Goal: Task Accomplishment & Management: Use online tool/utility

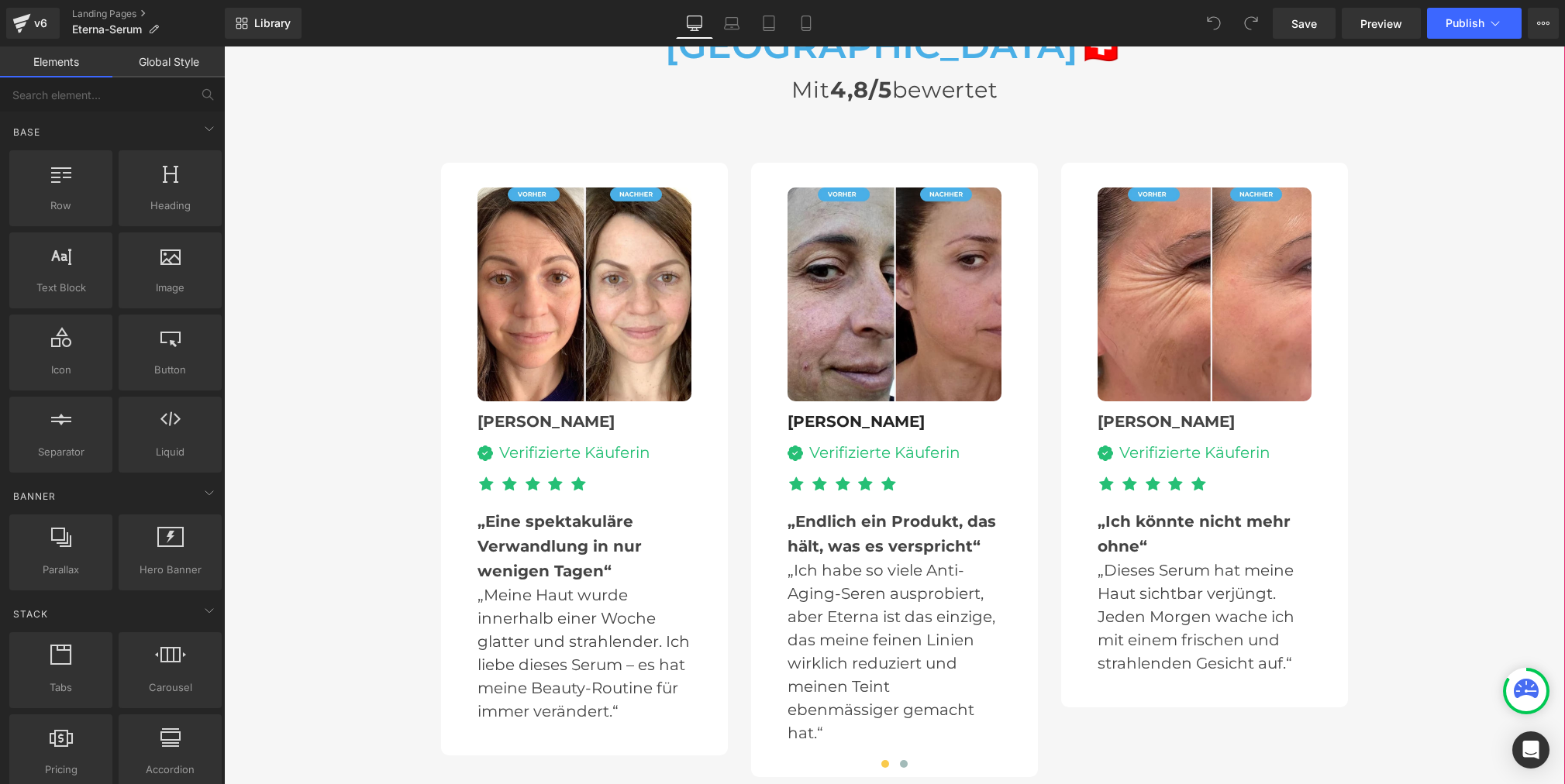
scroll to position [4840, 0]
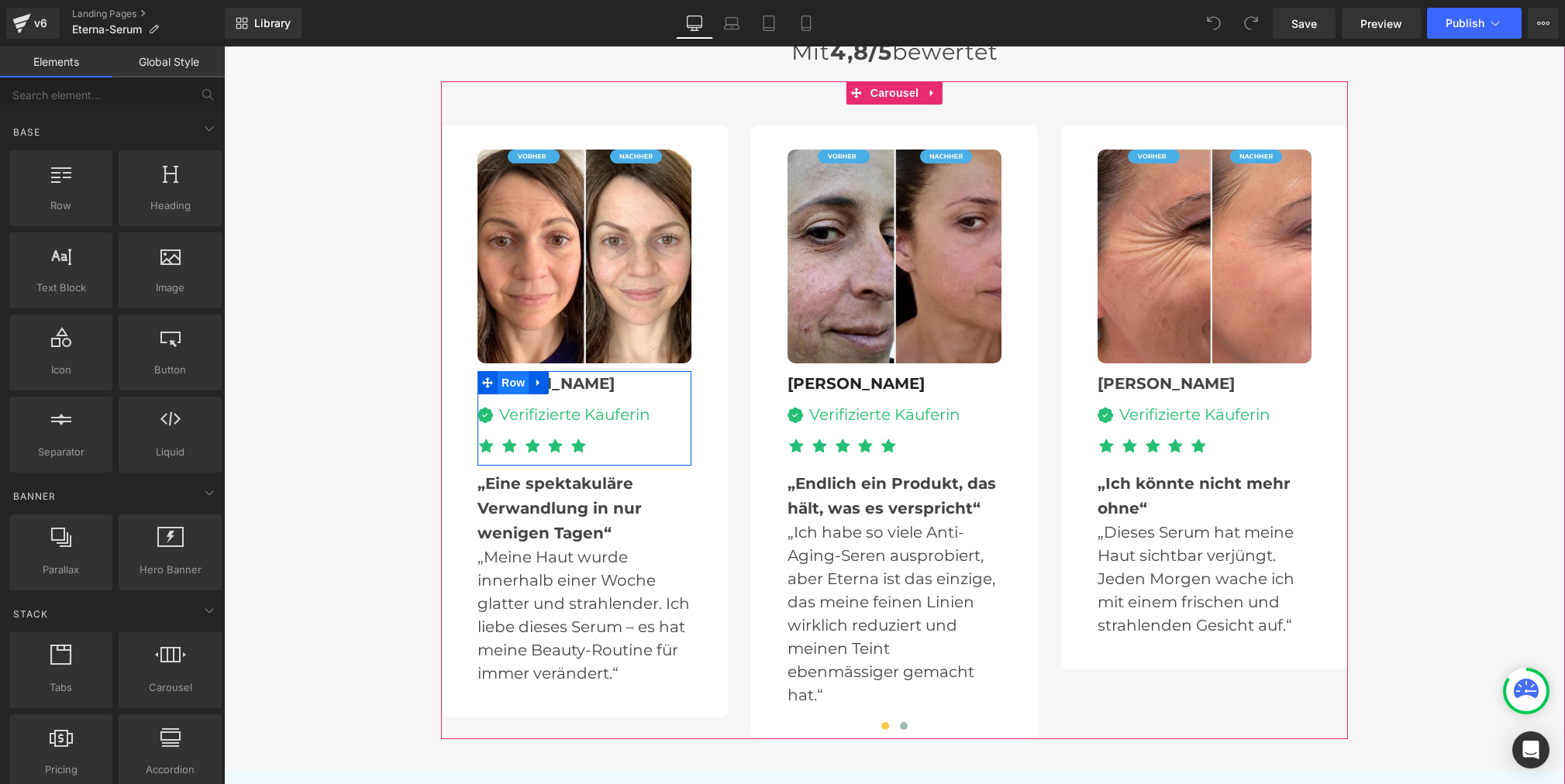
click at [514, 372] on span "Row" at bounding box center [512, 383] width 31 height 23
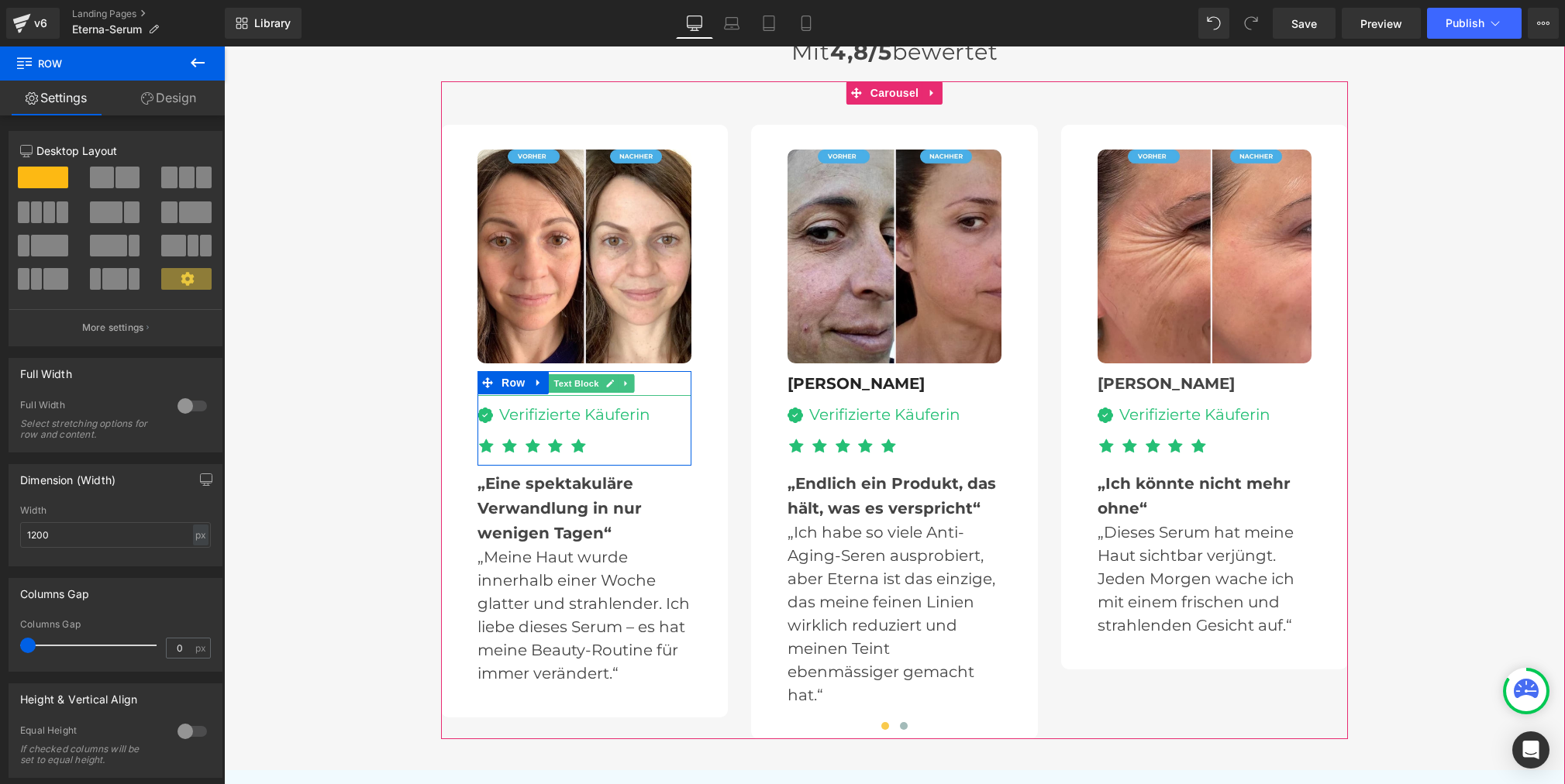
click at [642, 372] on div "[PERSON_NAME]" at bounding box center [584, 384] width 214 height 25
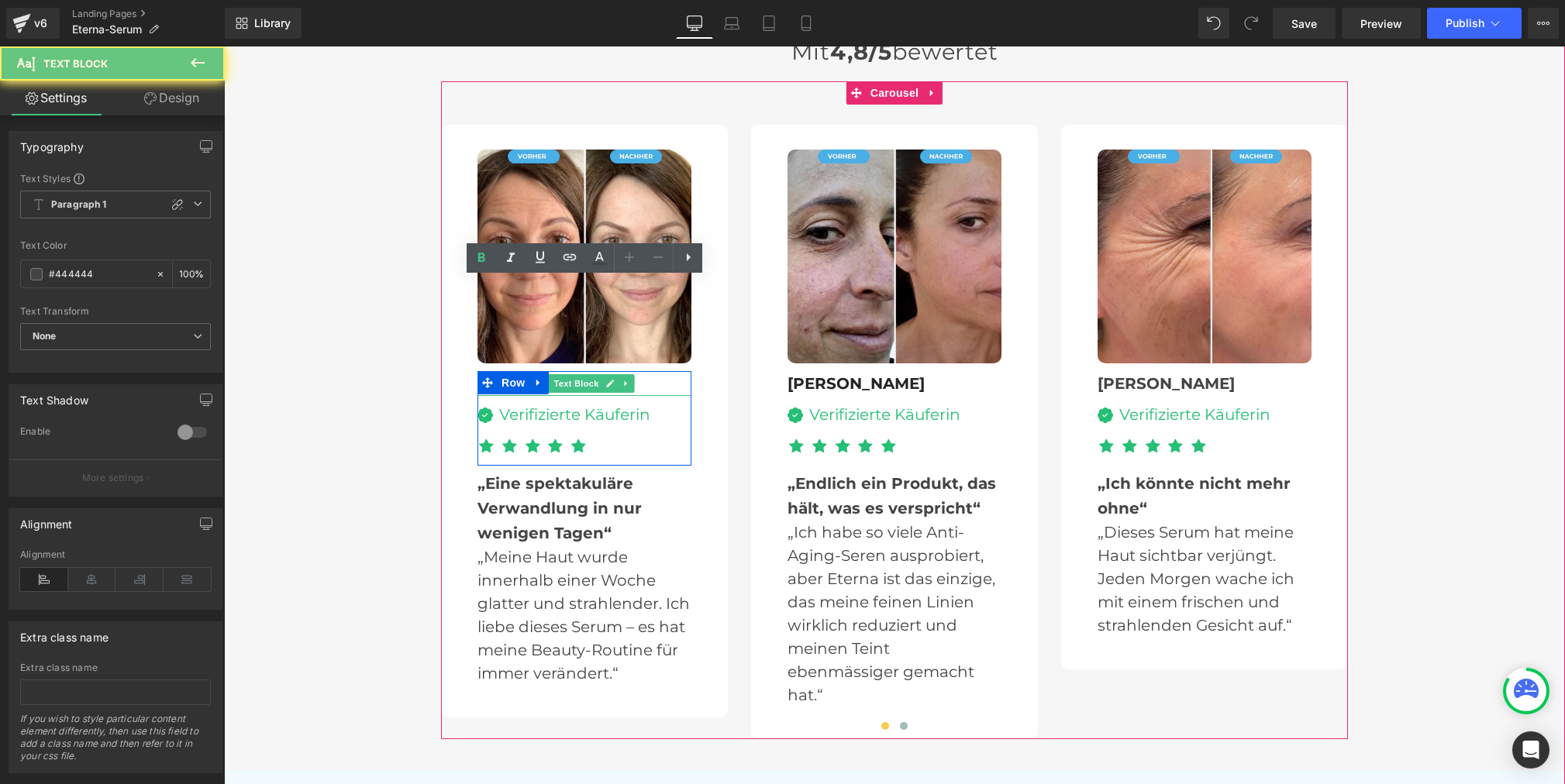
click at [642, 372] on div "[PERSON_NAME]" at bounding box center [584, 384] width 214 height 25
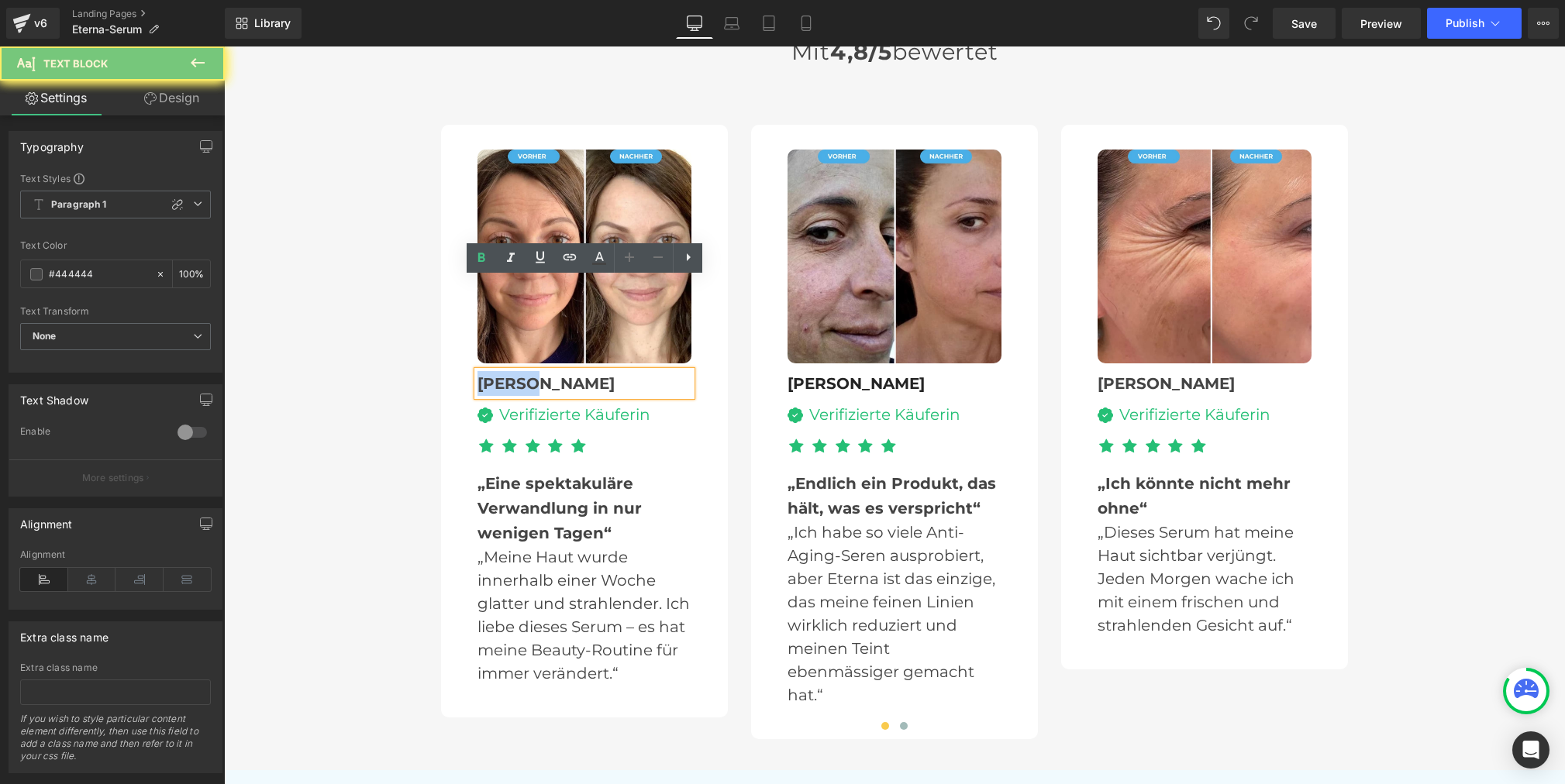
click at [642, 372] on div "[PERSON_NAME]" at bounding box center [584, 384] width 214 height 25
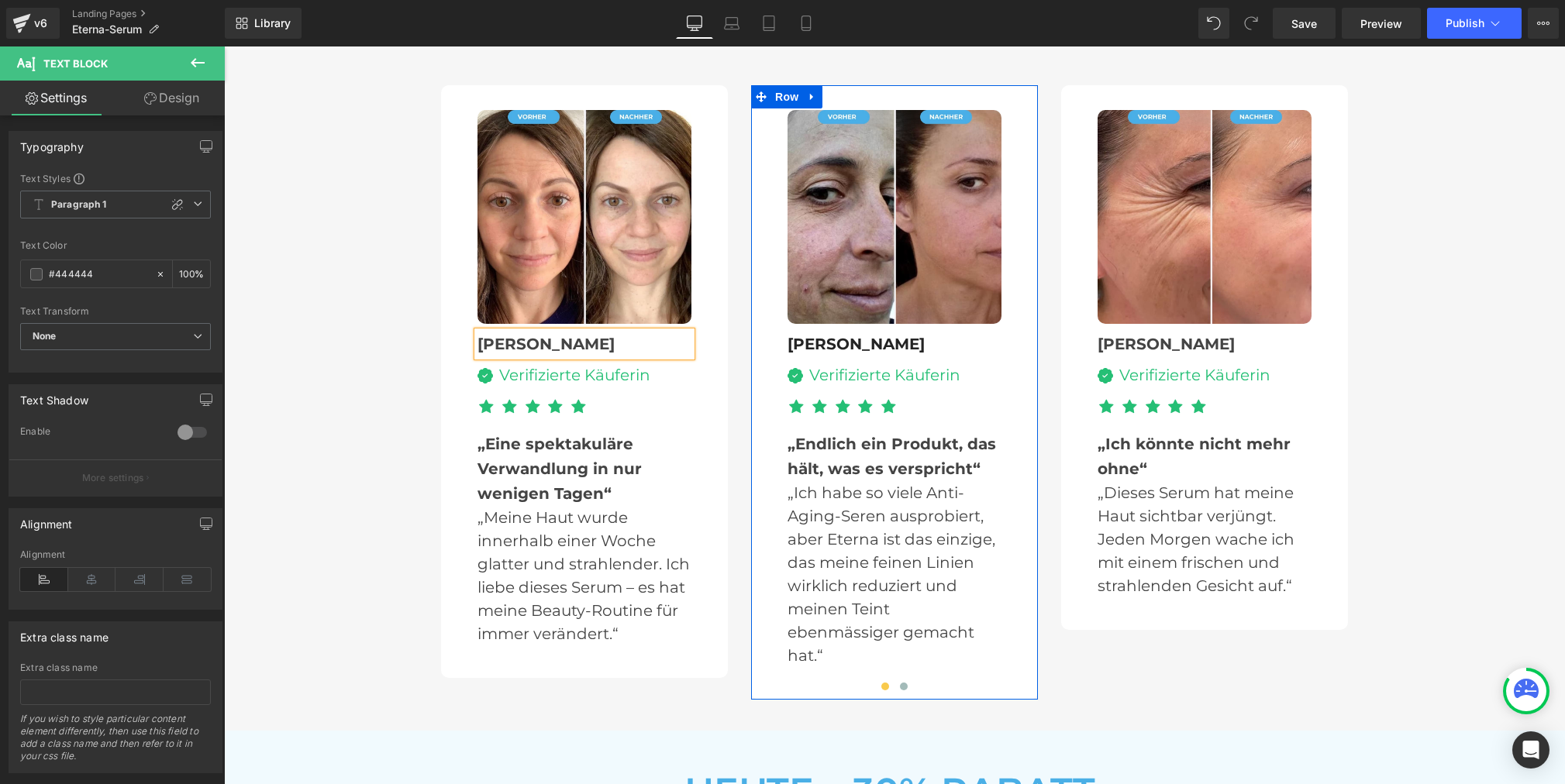
scroll to position [4898, 0]
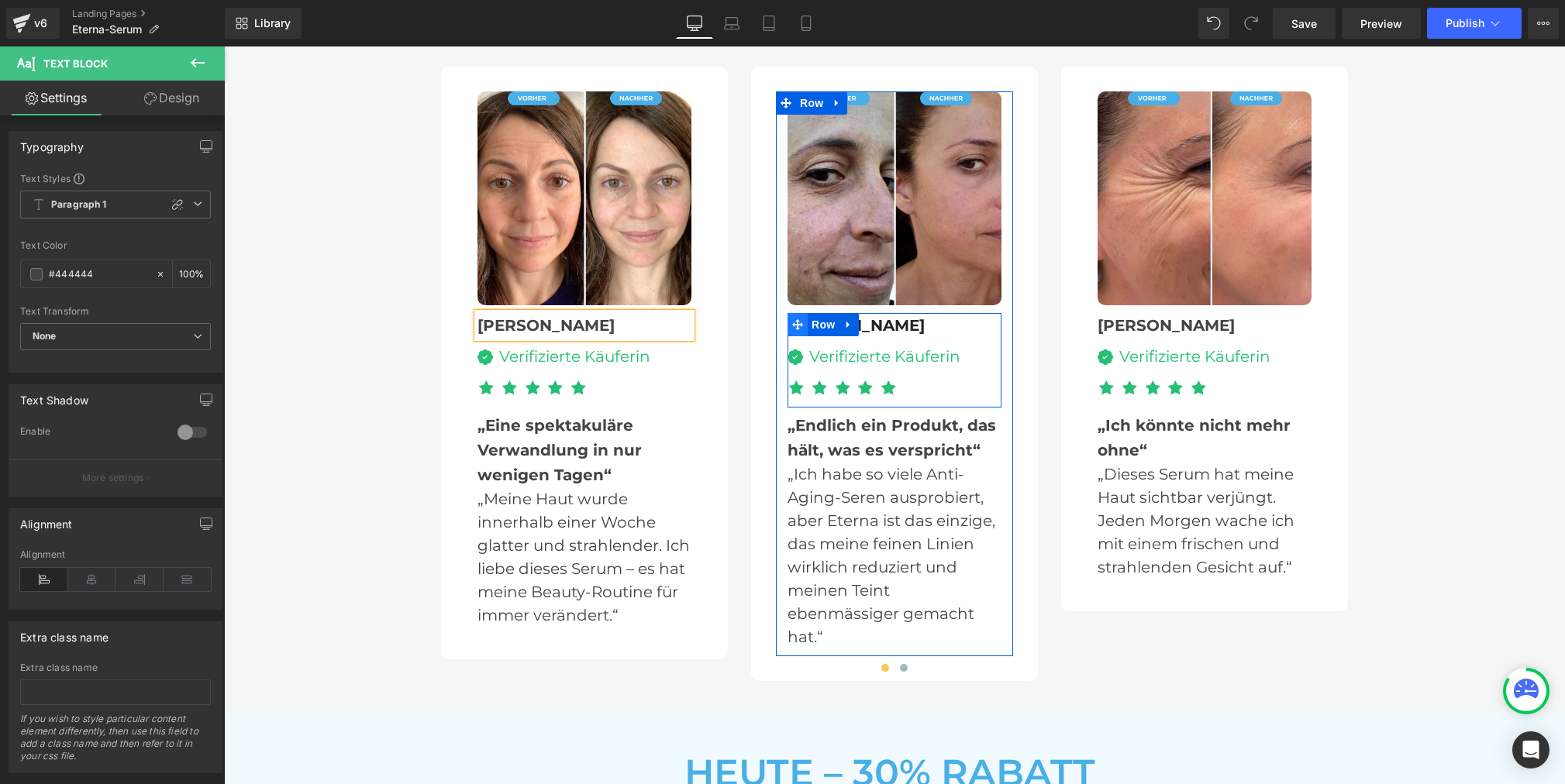
click at [804, 313] on span at bounding box center [797, 324] width 20 height 23
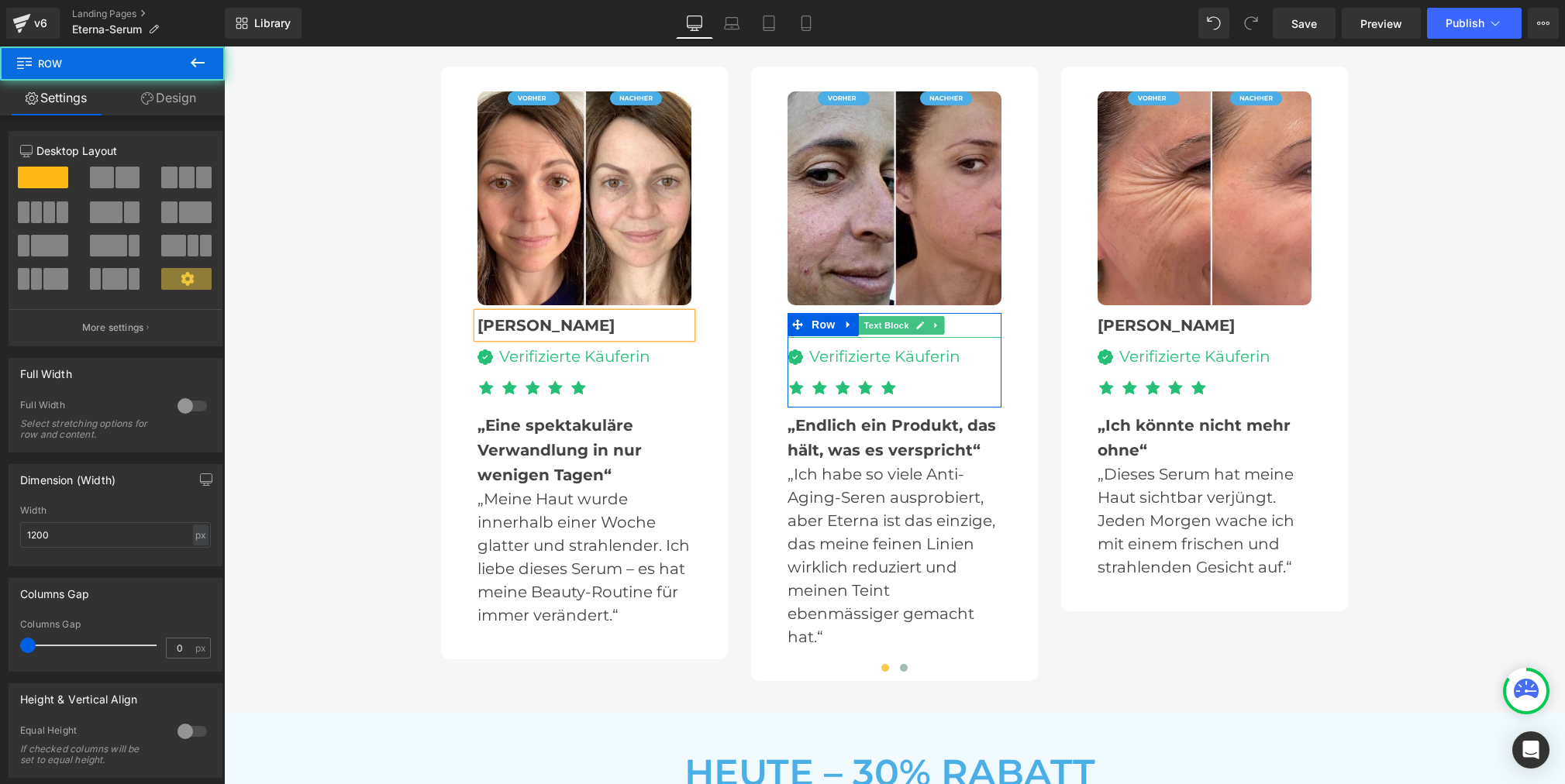
click at [953, 313] on div "[PERSON_NAME]" at bounding box center [894, 325] width 214 height 25
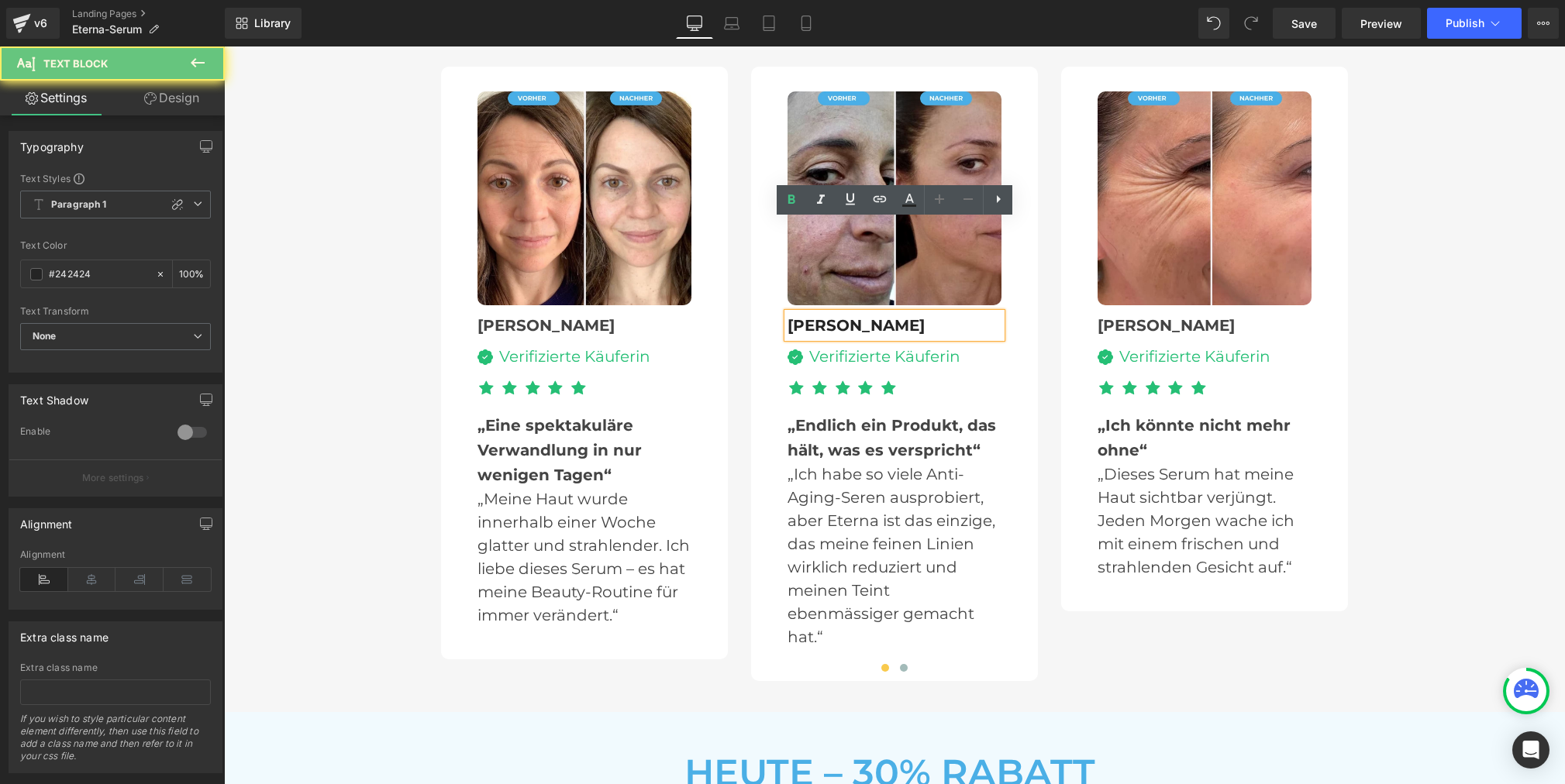
click at [953, 313] on div "[PERSON_NAME]" at bounding box center [894, 325] width 214 height 25
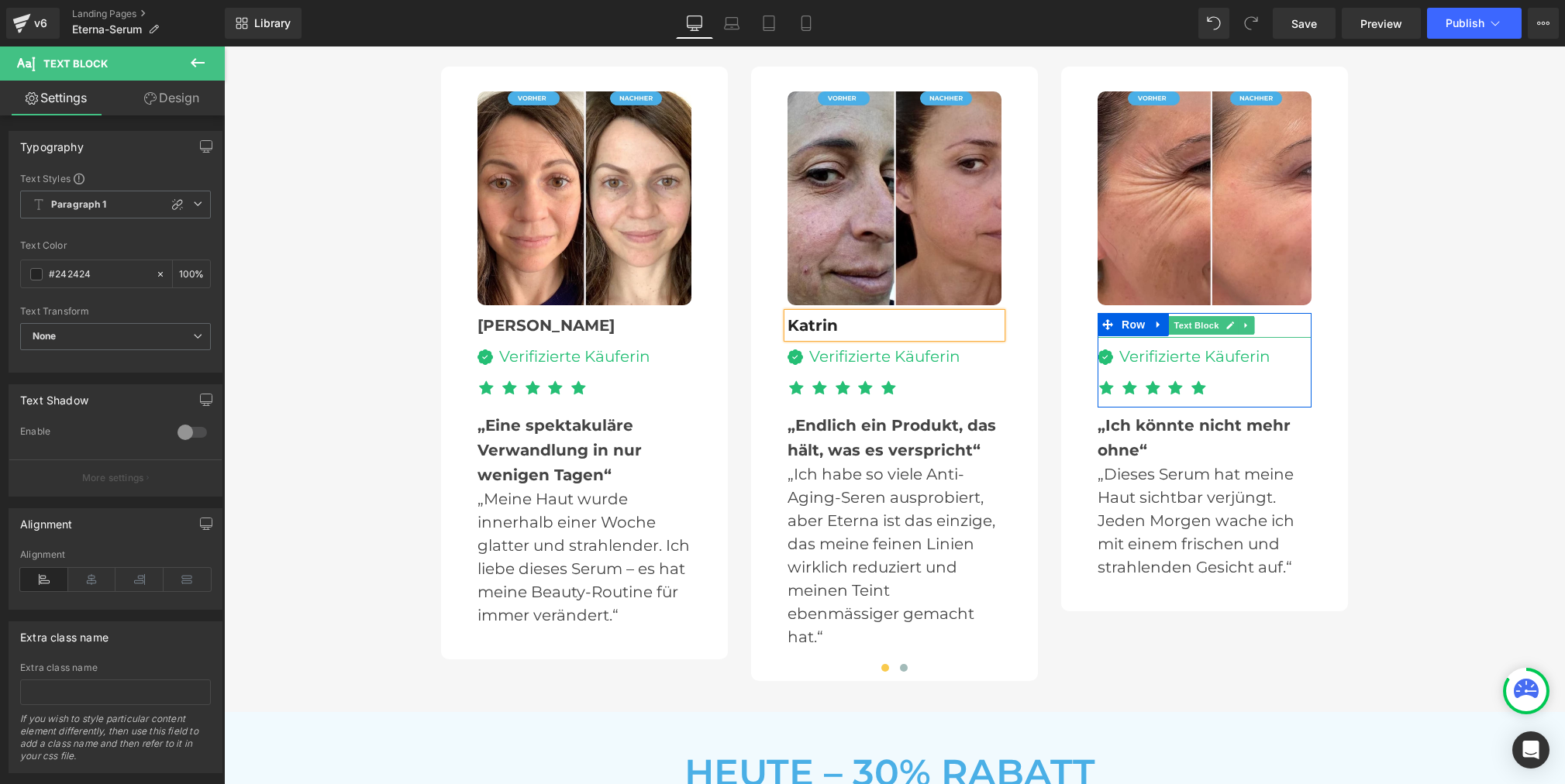
click at [1278, 313] on div "[PERSON_NAME]" at bounding box center [1204, 325] width 214 height 25
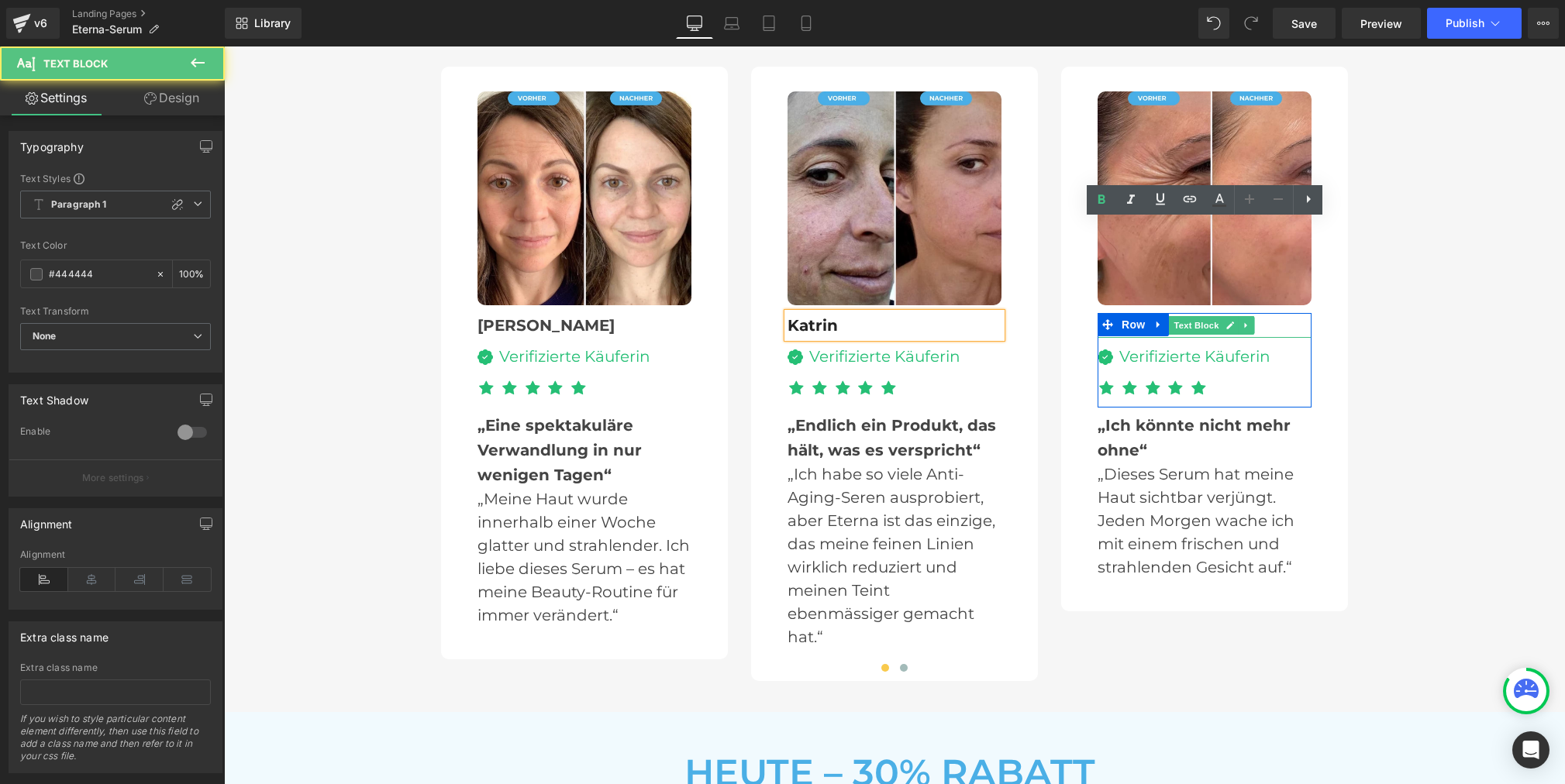
click at [1278, 313] on div "[PERSON_NAME]" at bounding box center [1204, 325] width 214 height 25
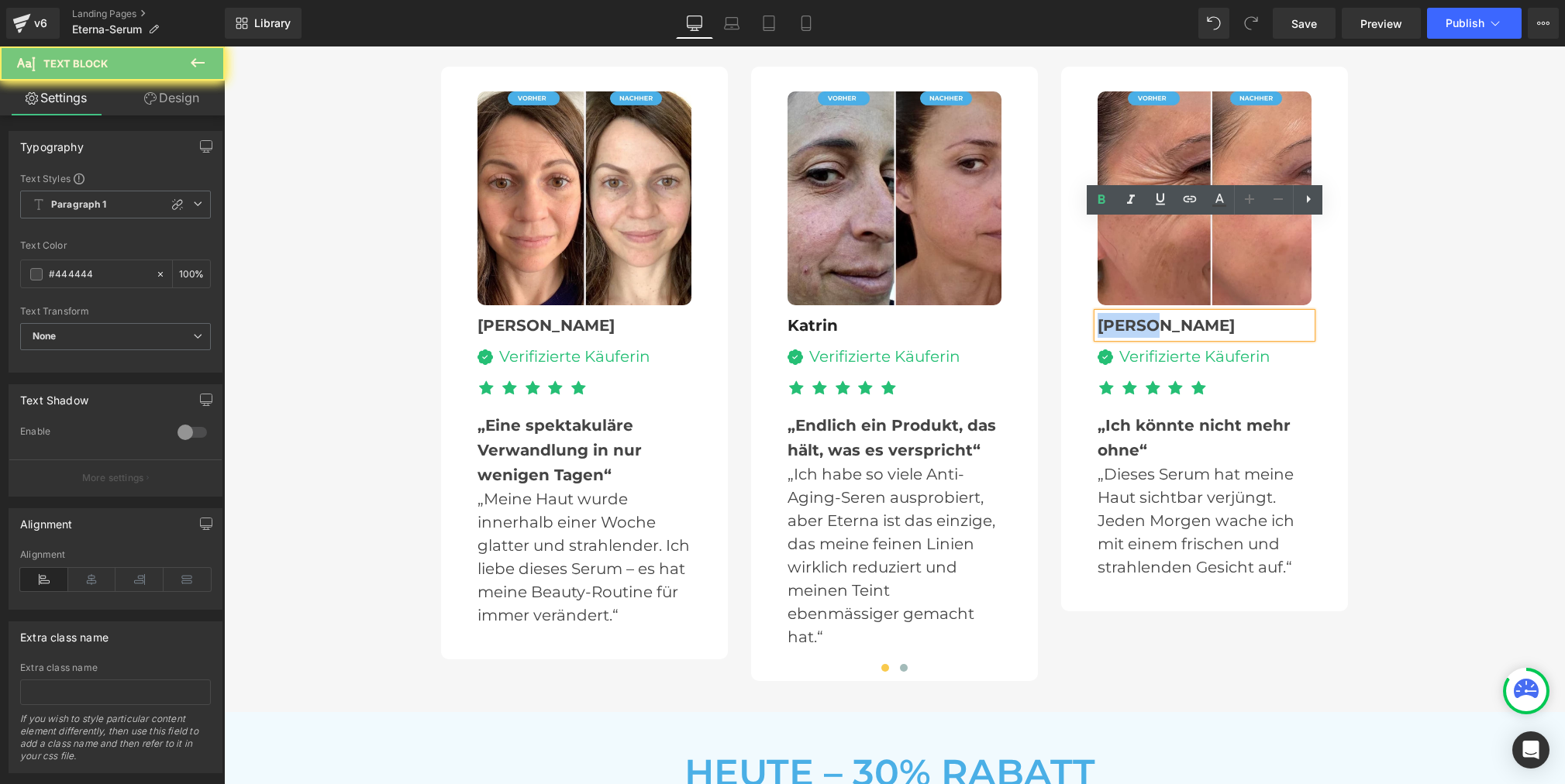
click at [1278, 313] on div "[PERSON_NAME]" at bounding box center [1204, 325] width 214 height 25
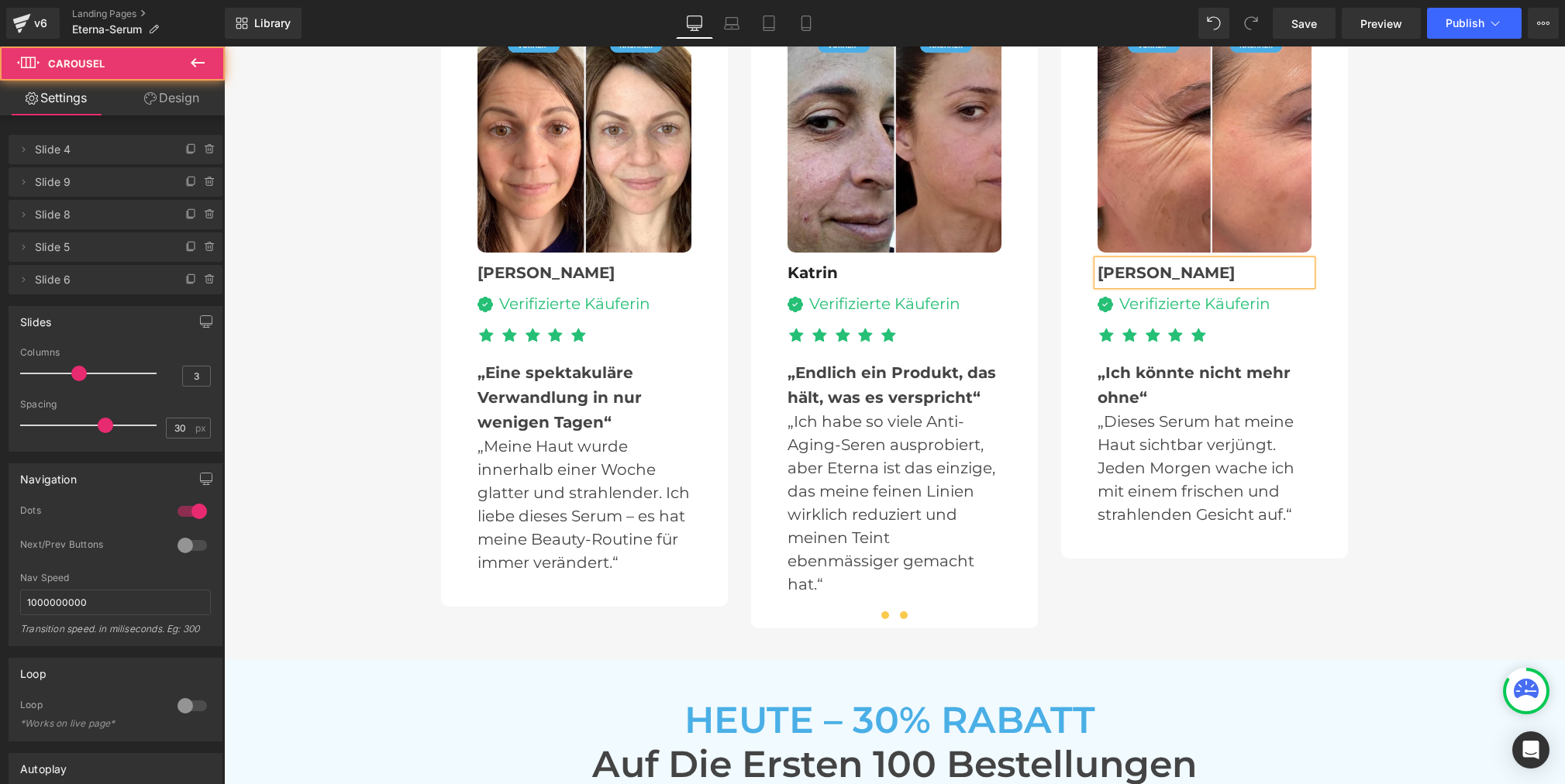
click at [905, 612] on span at bounding box center [904, 616] width 8 height 8
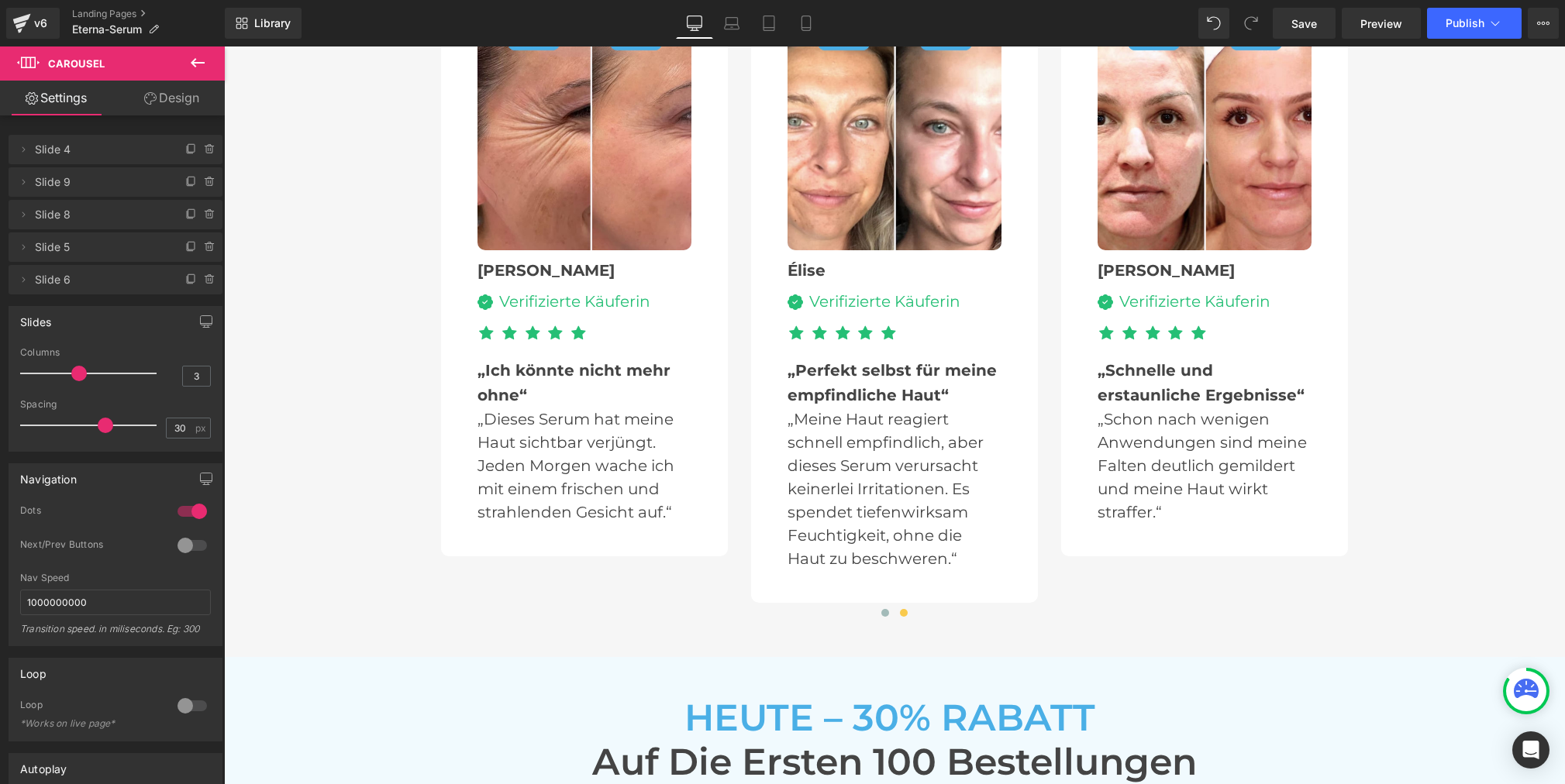
click at [815, 258] on div "Élise Text Block Image Verifizierte Käuferin Text Block Icon List Icon Icon Ico…" at bounding box center [894, 305] width 214 height 95
click at [815, 260] on span "Row" at bounding box center [823, 269] width 25 height 19
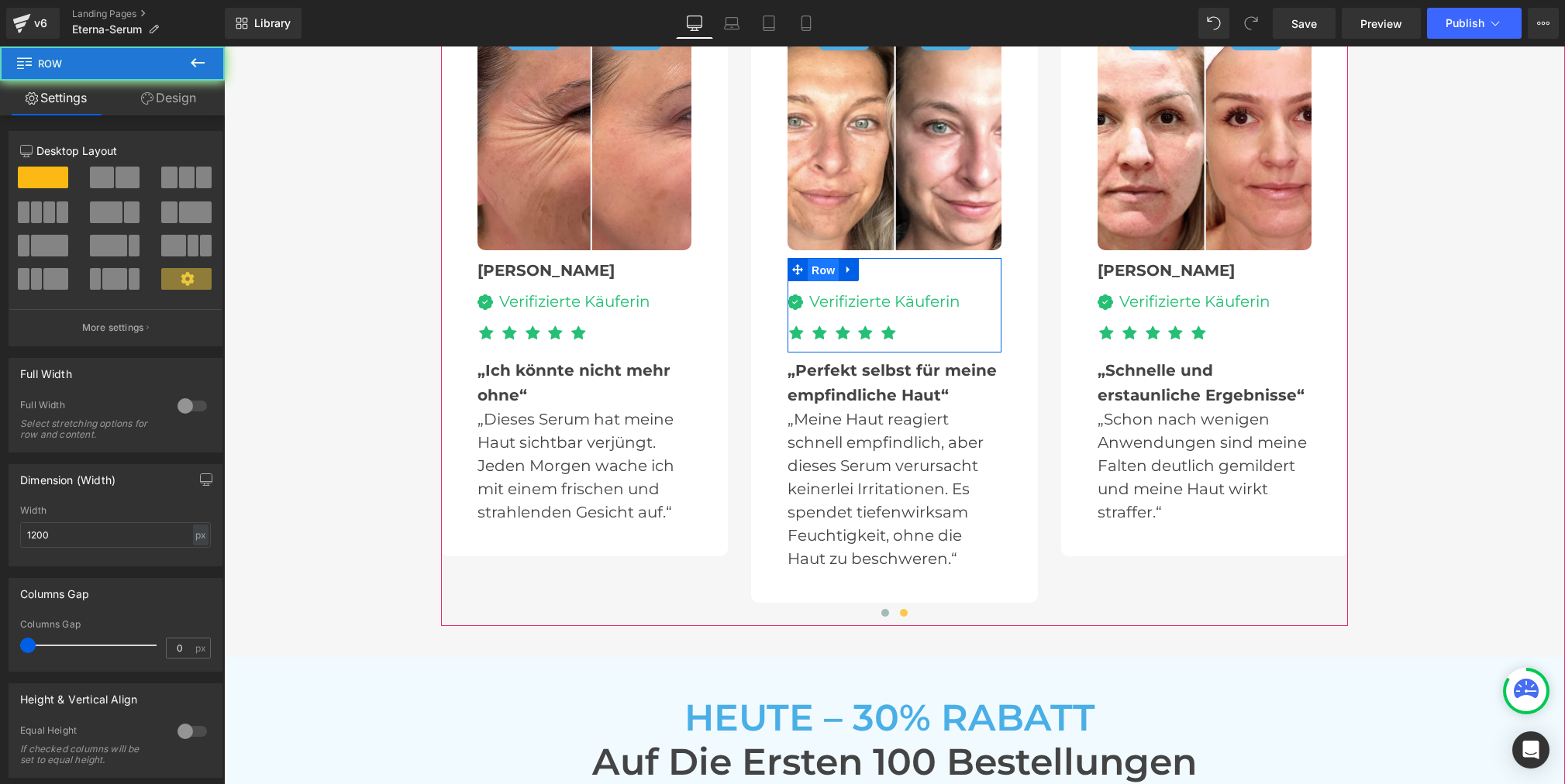
click at [815, 259] on span "Row" at bounding box center [822, 270] width 31 height 23
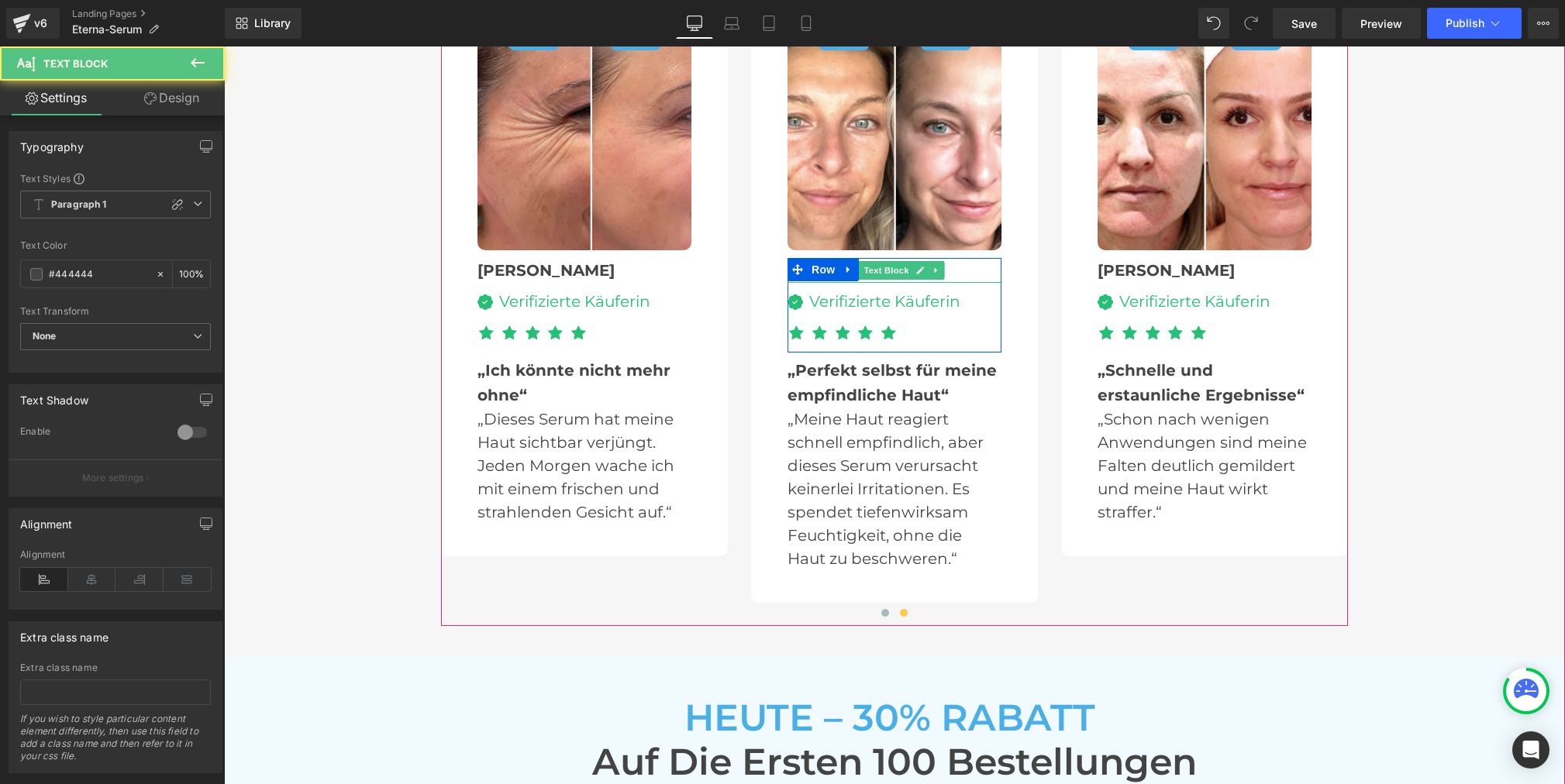
click at [980, 258] on div "Élise" at bounding box center [894, 270] width 214 height 25
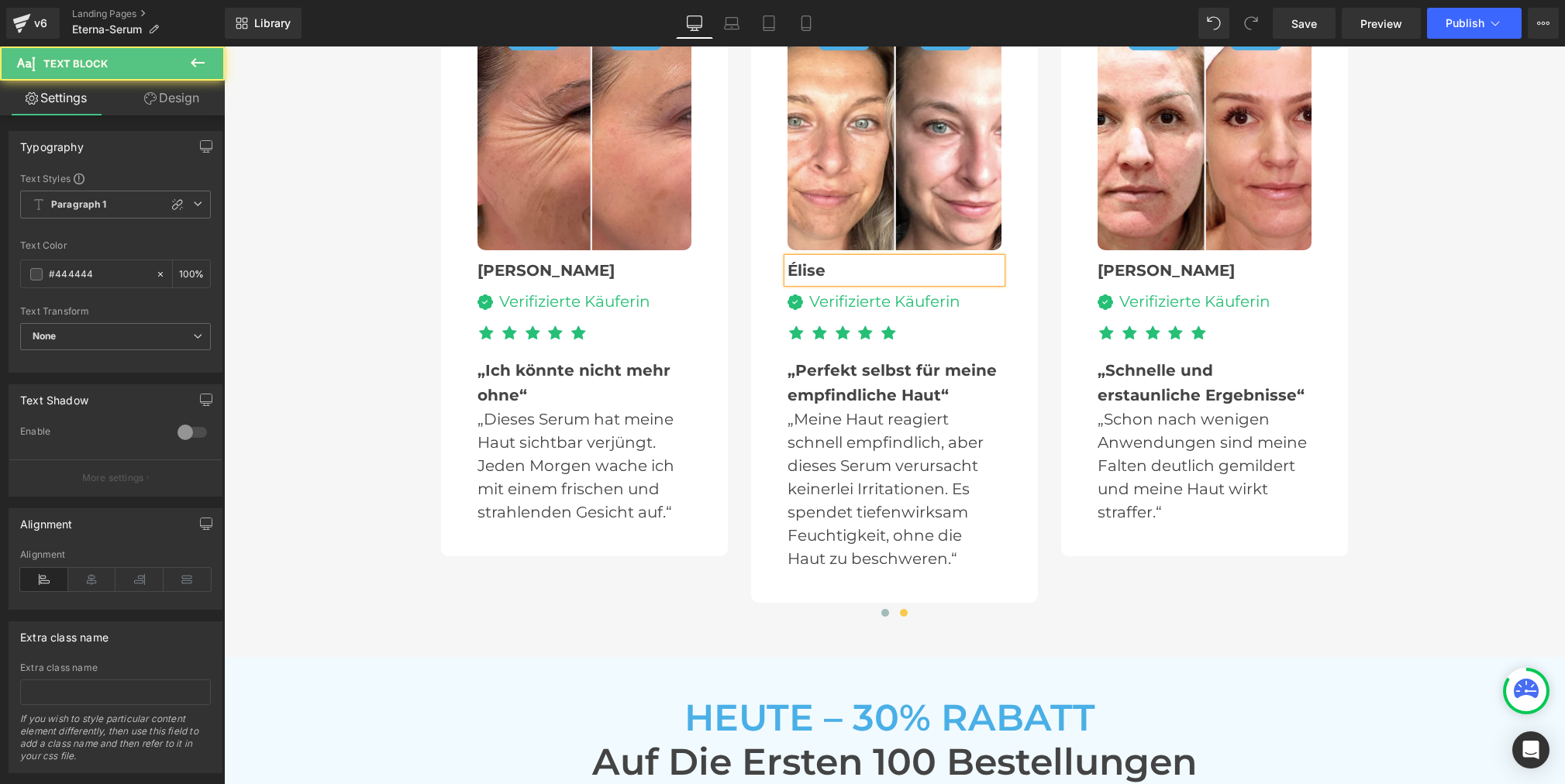
click at [980, 258] on div "Élise" at bounding box center [894, 270] width 214 height 25
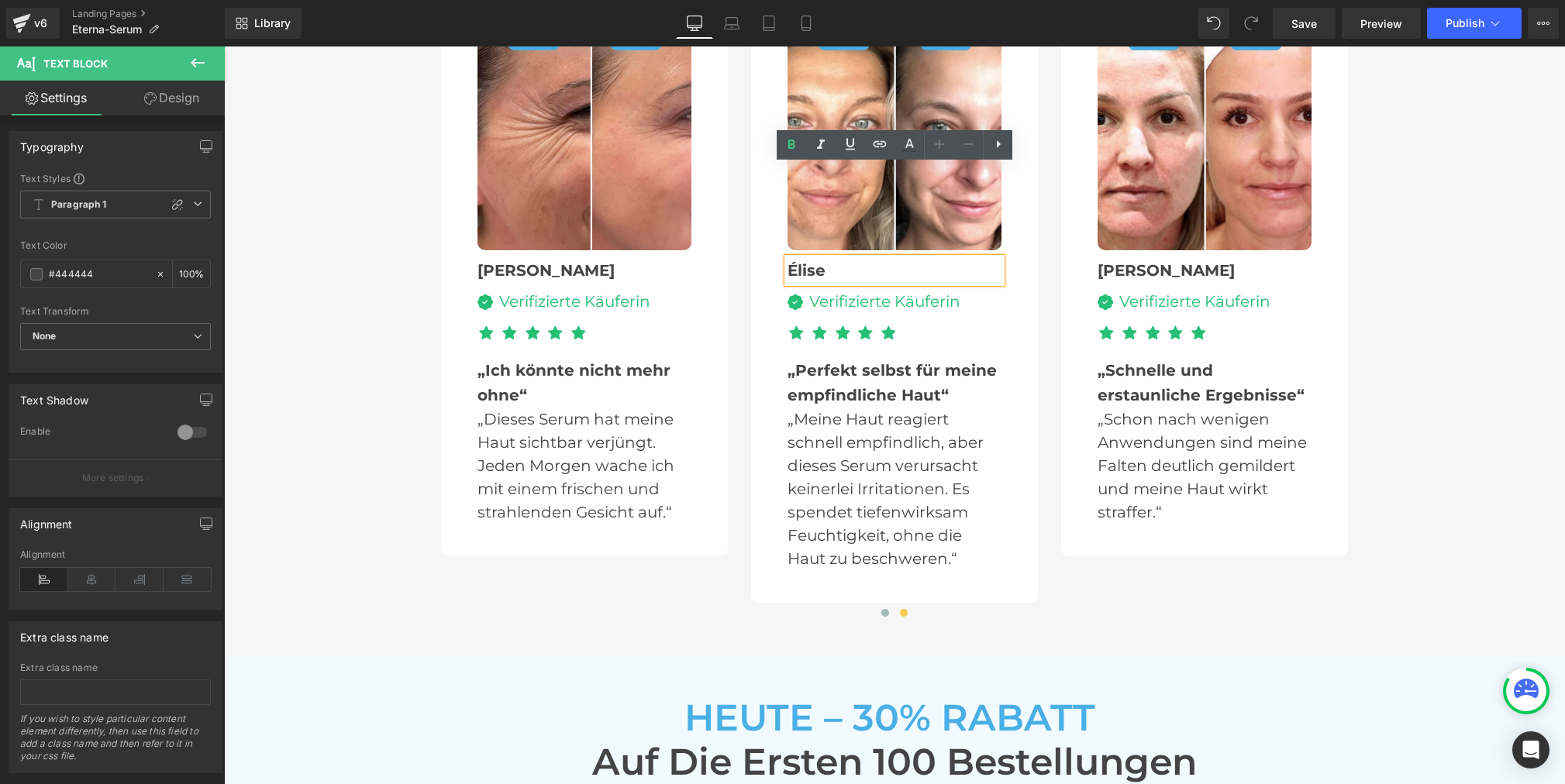
click at [965, 258] on div "Élise" at bounding box center [894, 270] width 214 height 25
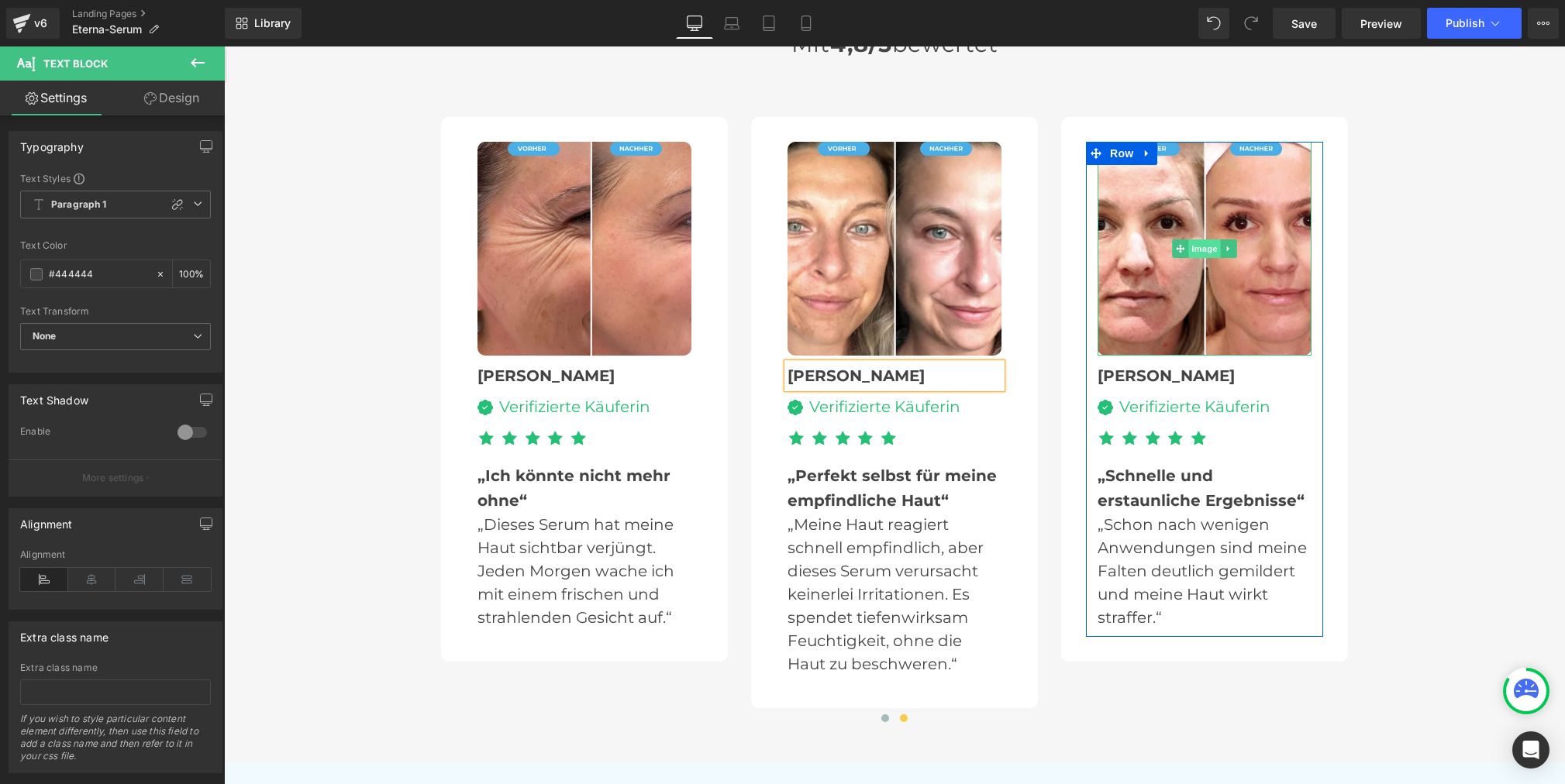
scroll to position [4835, 0]
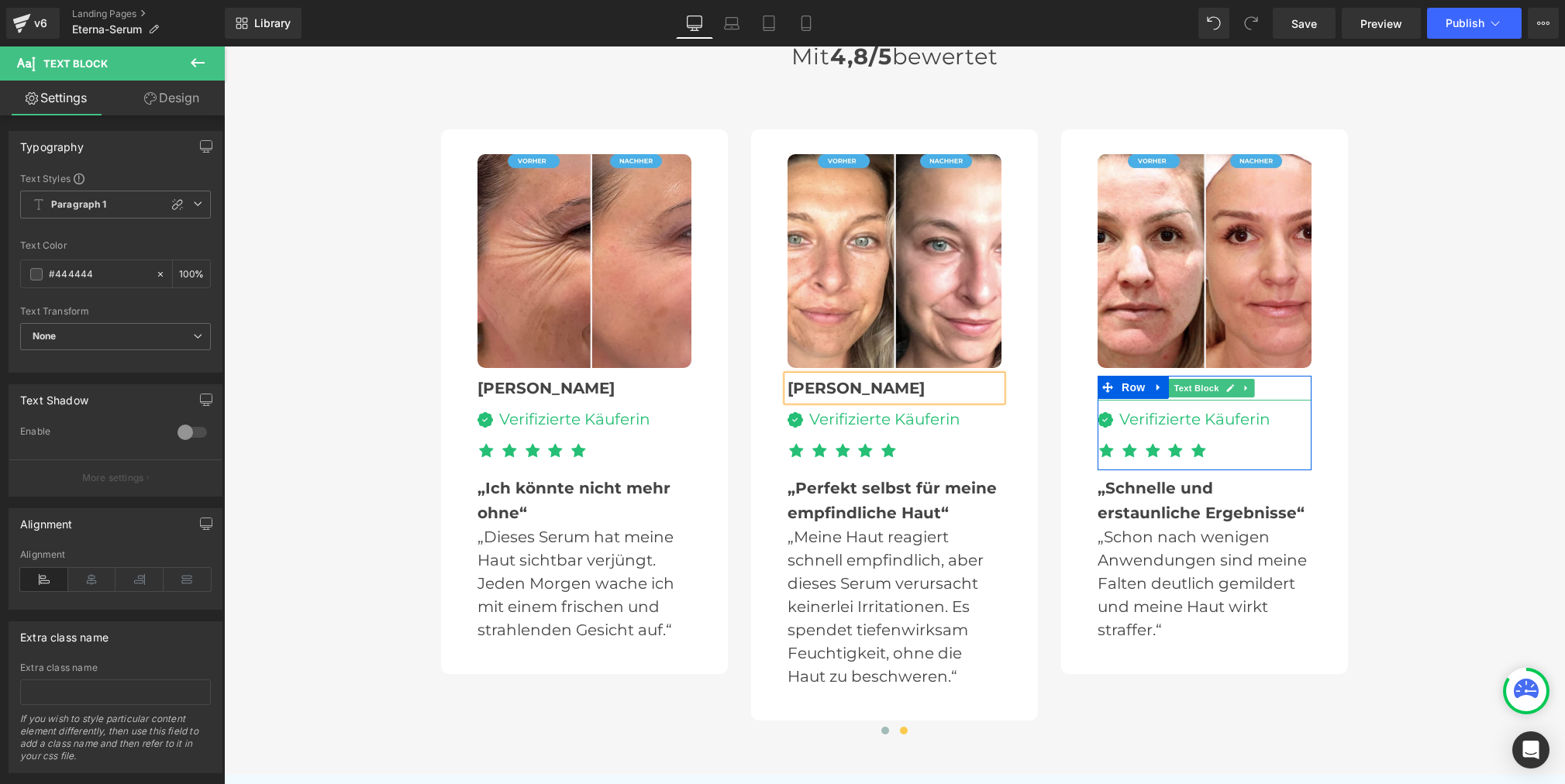
click at [1226, 384] on icon at bounding box center [1230, 388] width 9 height 9
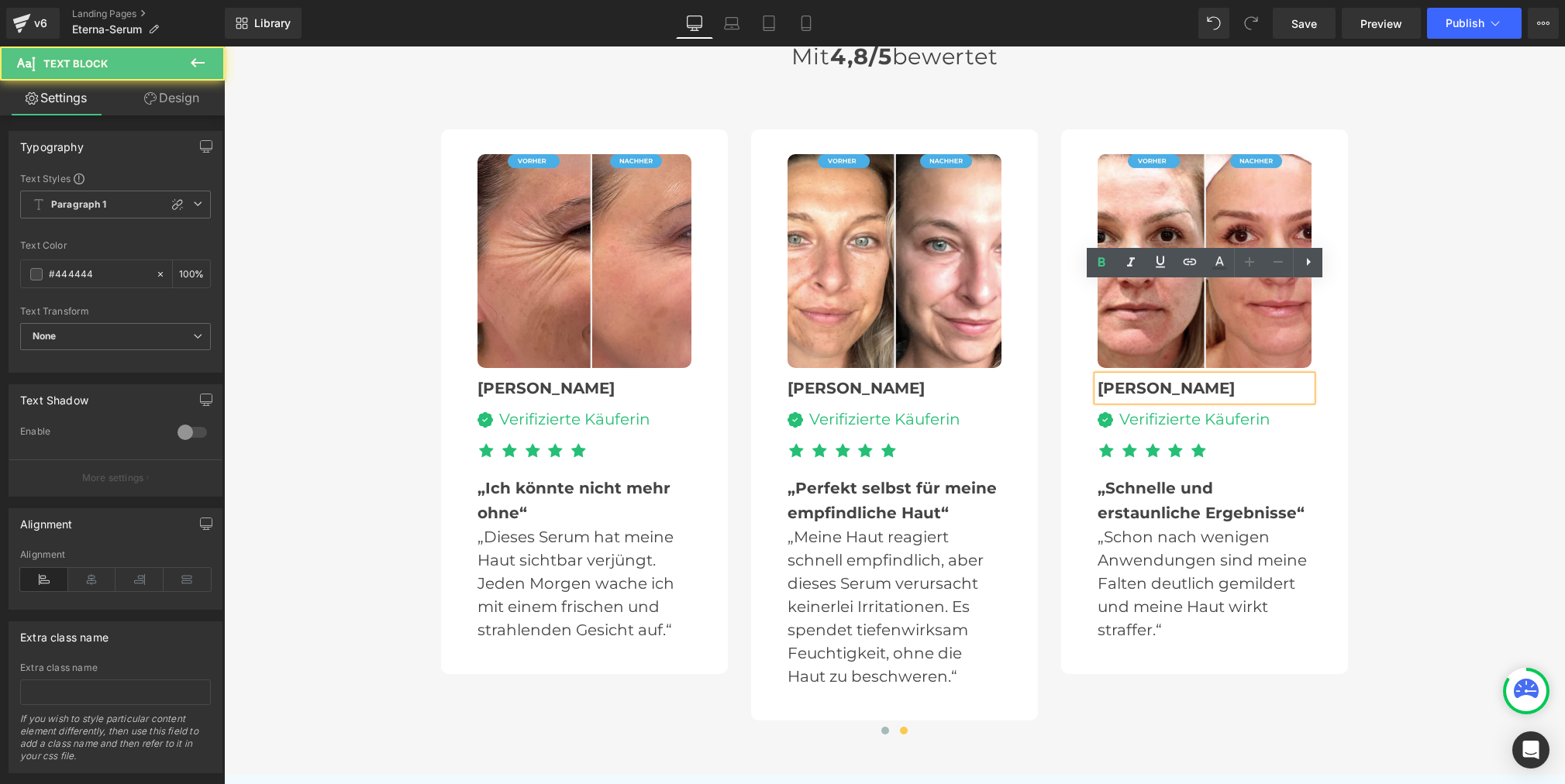
click at [1147, 376] on div "[PERSON_NAME]" at bounding box center [1204, 388] width 214 height 25
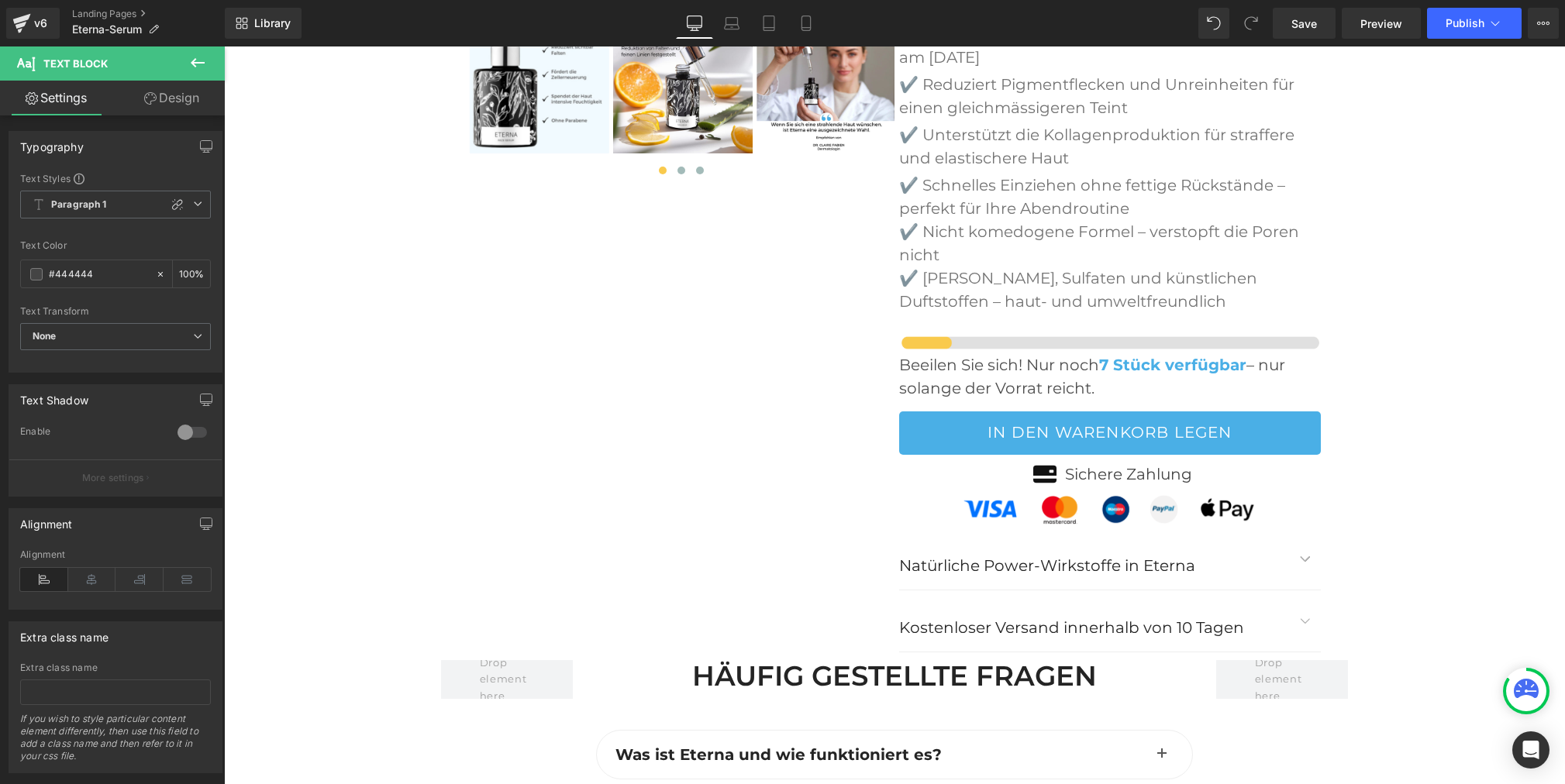
scroll to position [6240, 0]
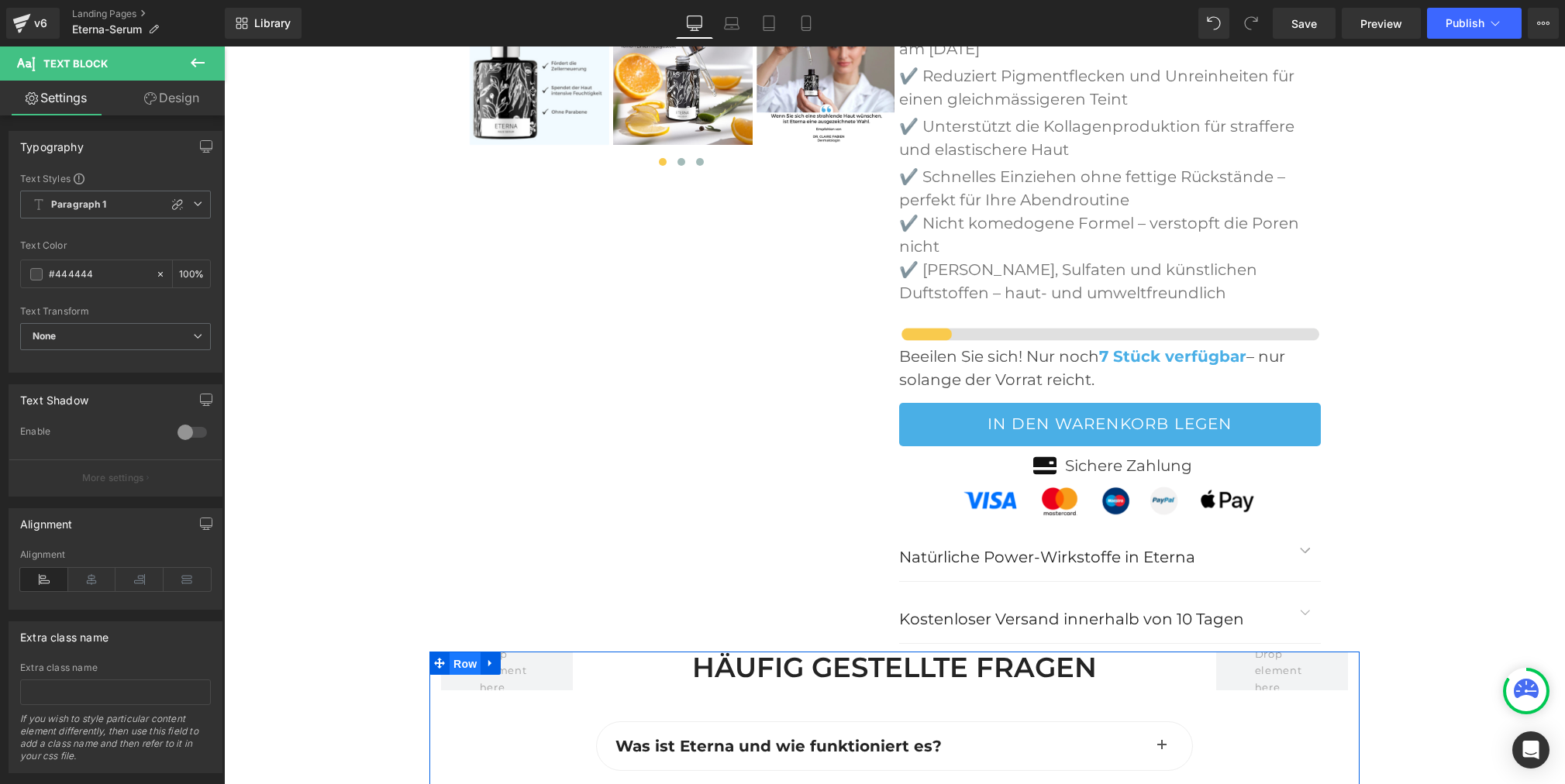
click at [466, 653] on span "Row" at bounding box center [465, 663] width 31 height 23
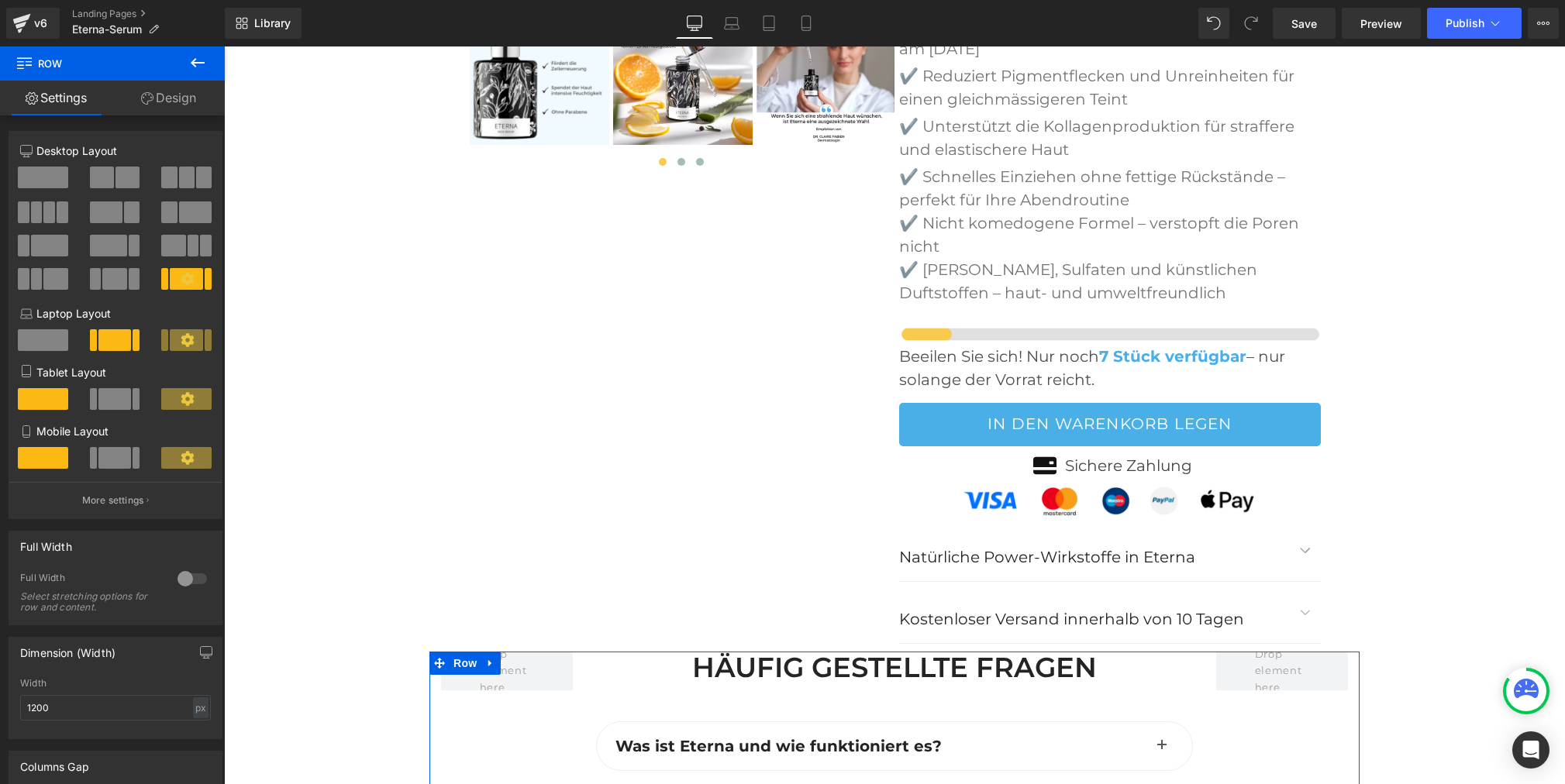
click at [176, 103] on link "Design" at bounding box center [168, 98] width 113 height 35
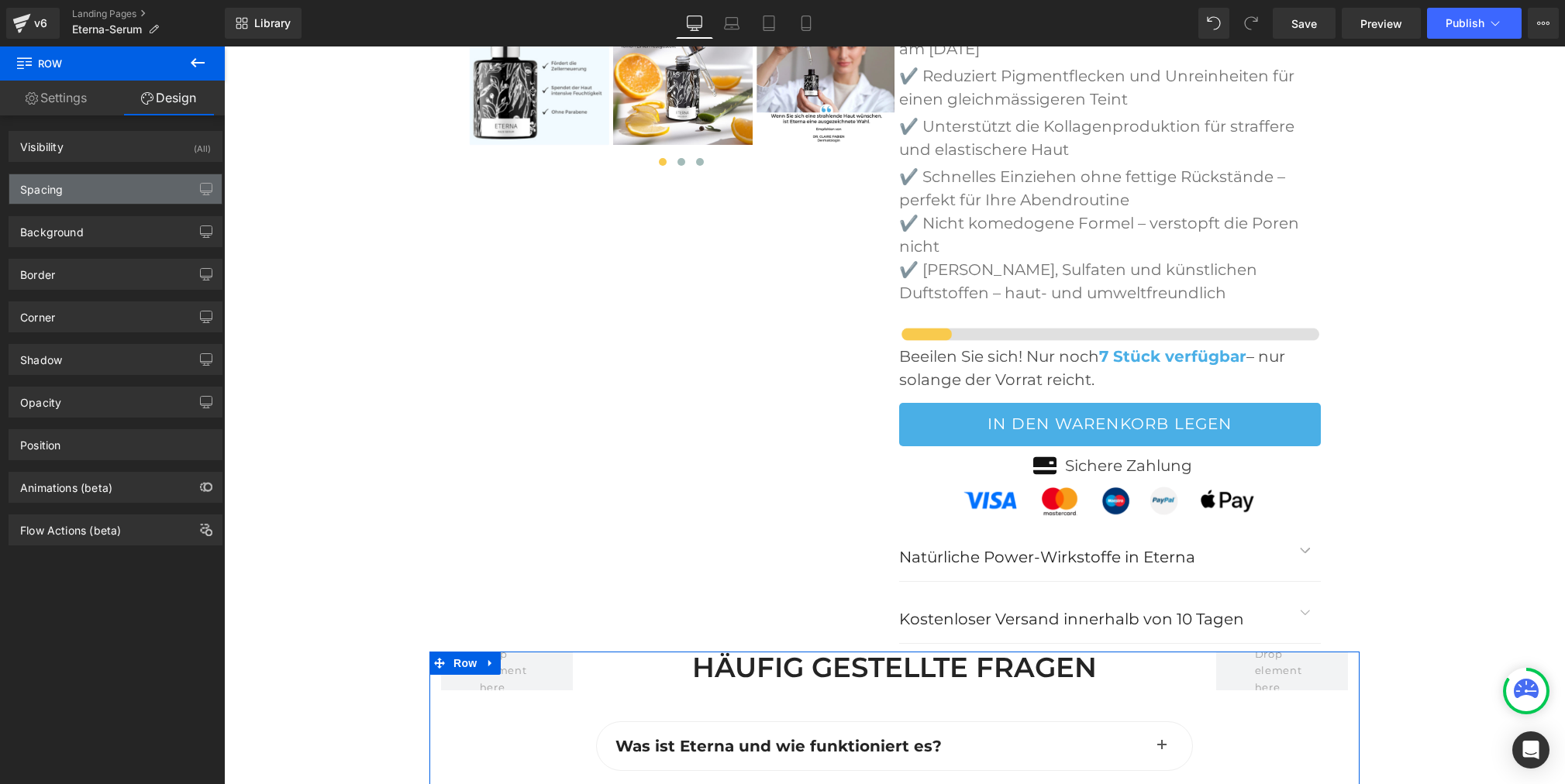
click at [94, 181] on div "Spacing" at bounding box center [115, 189] width 212 height 30
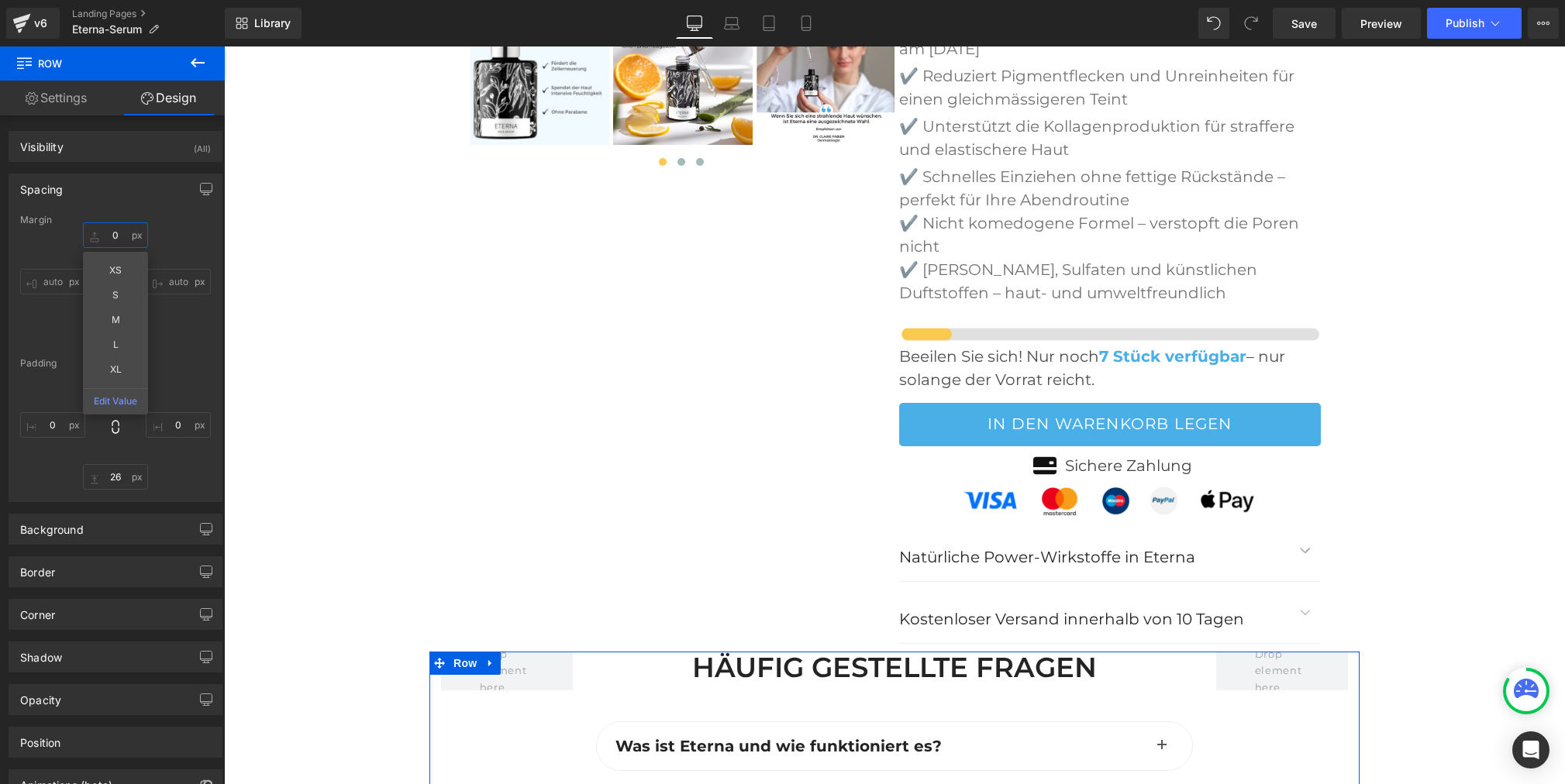
click at [109, 234] on input "0" at bounding box center [115, 235] width 65 height 26
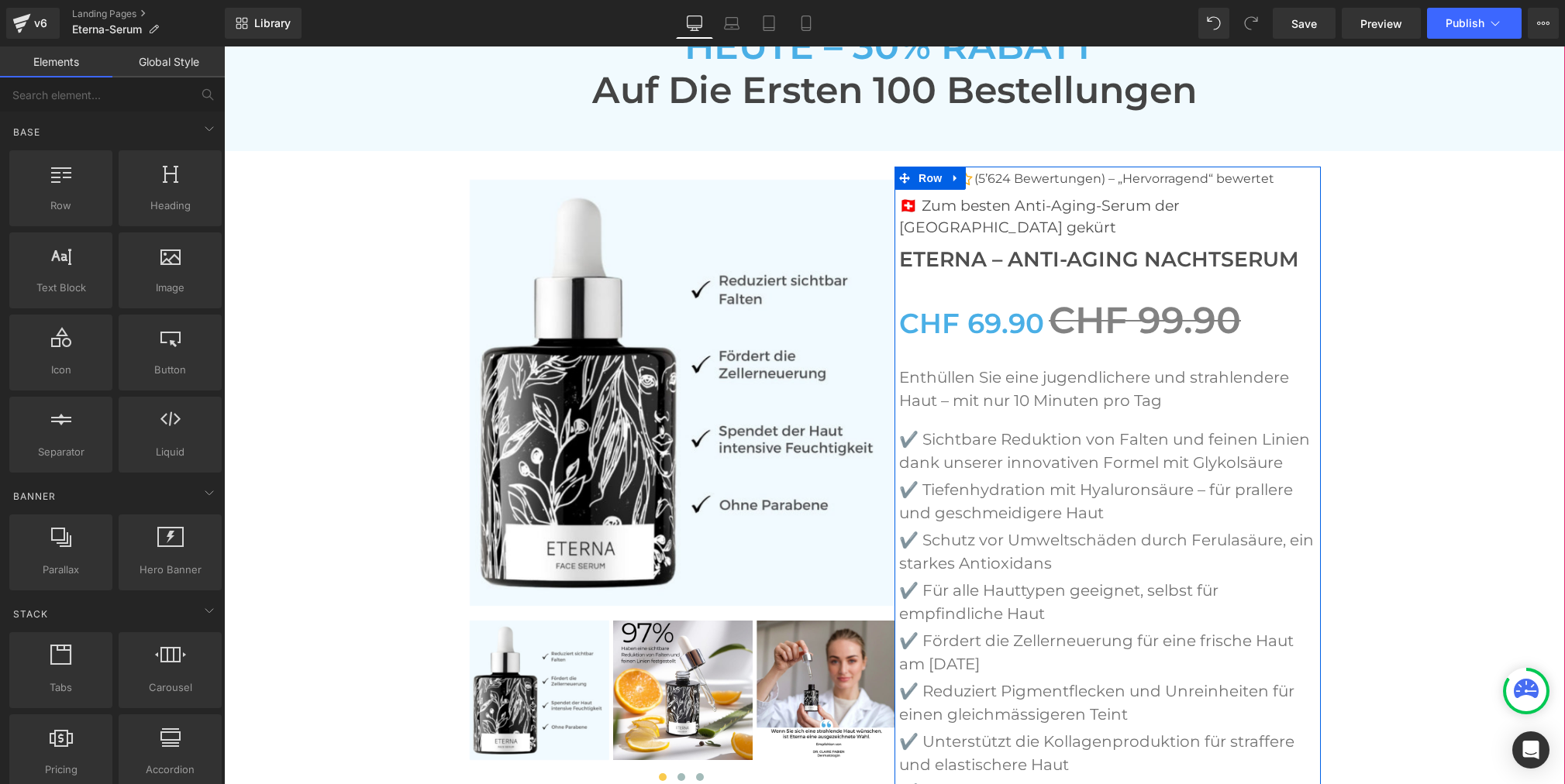
scroll to position [5627, 0]
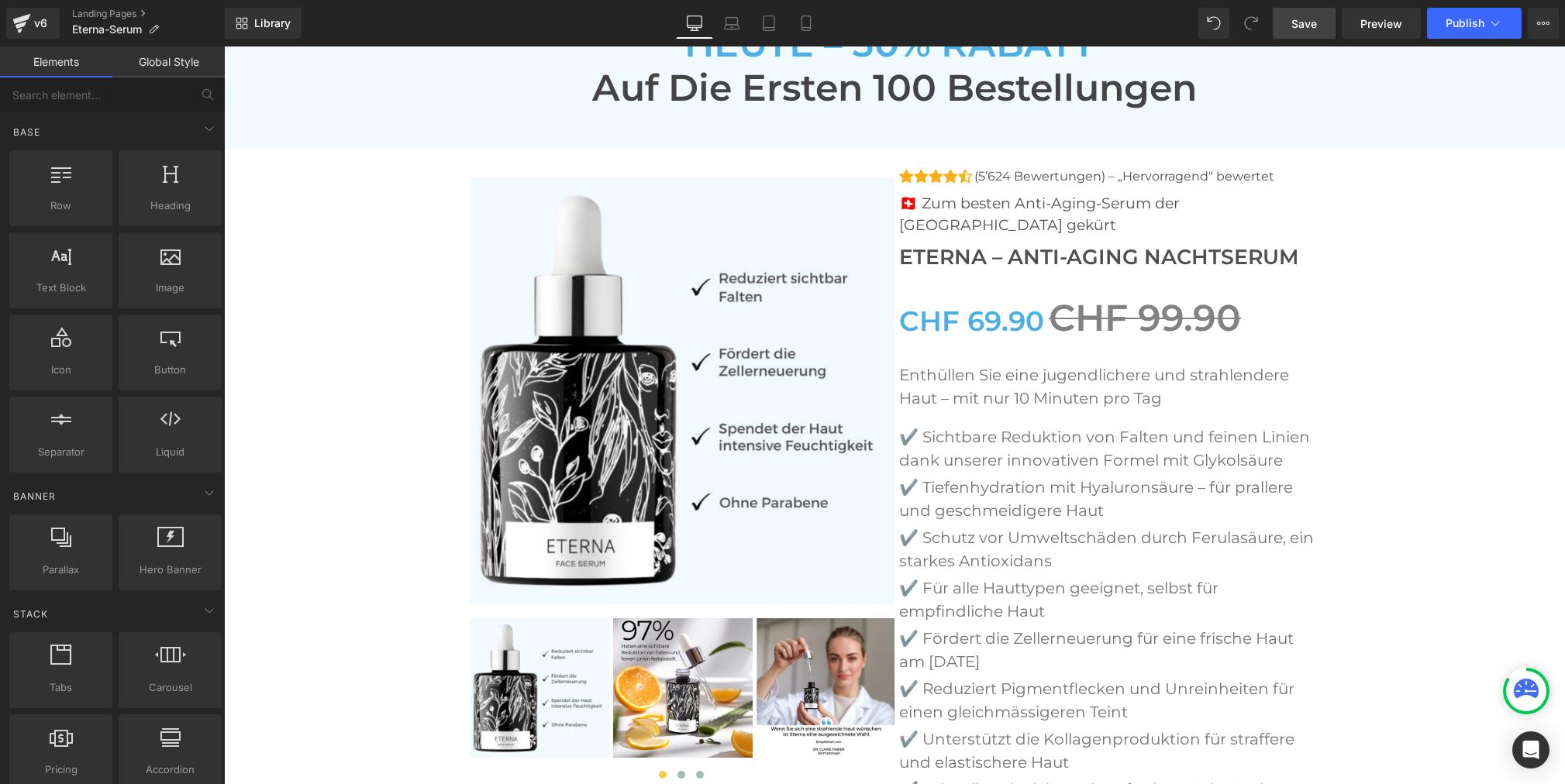
click at [1300, 22] on span "Save" at bounding box center [1305, 24] width 26 height 16
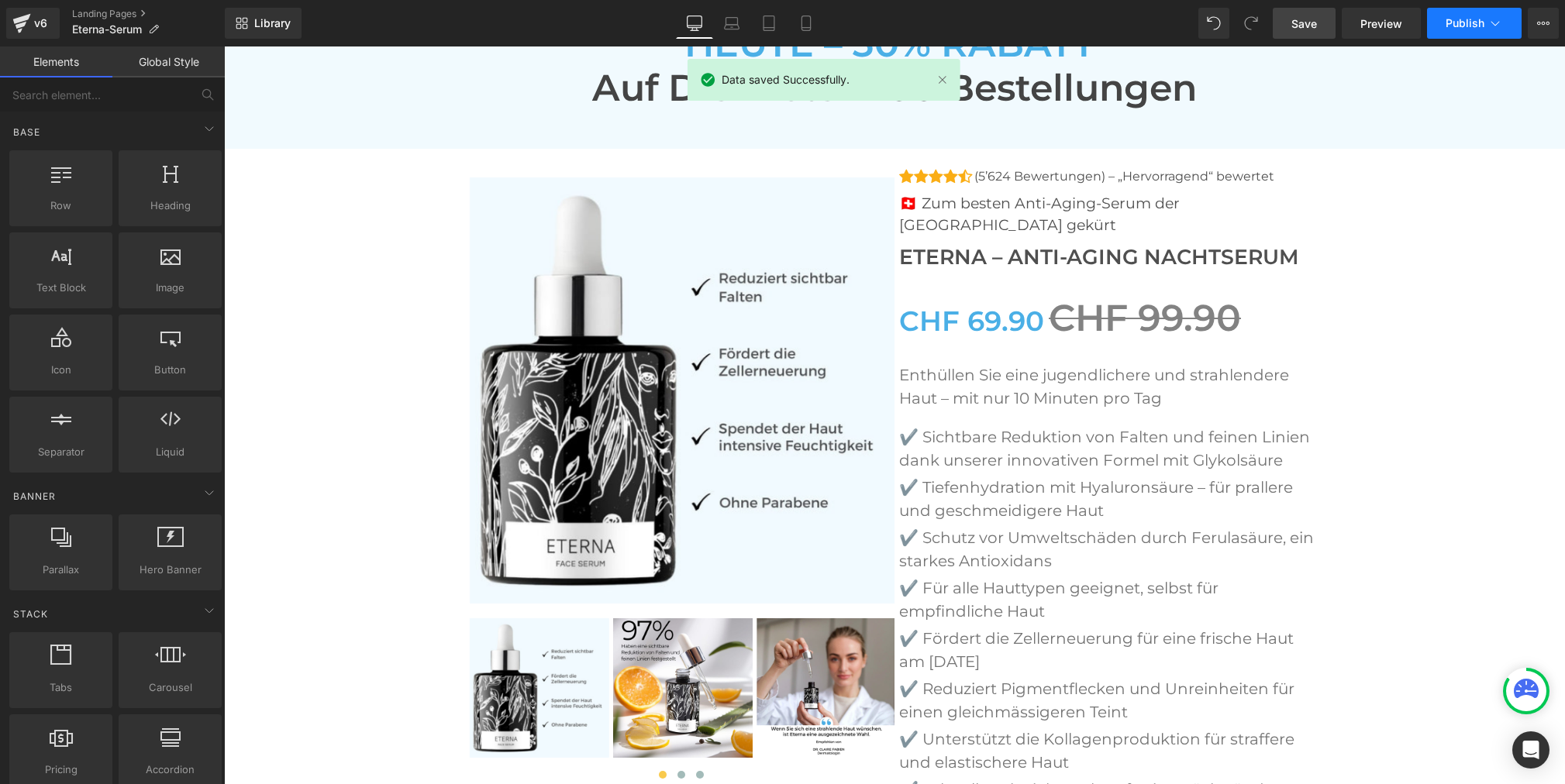
click at [1463, 20] on span "Publish" at bounding box center [1465, 23] width 39 height 12
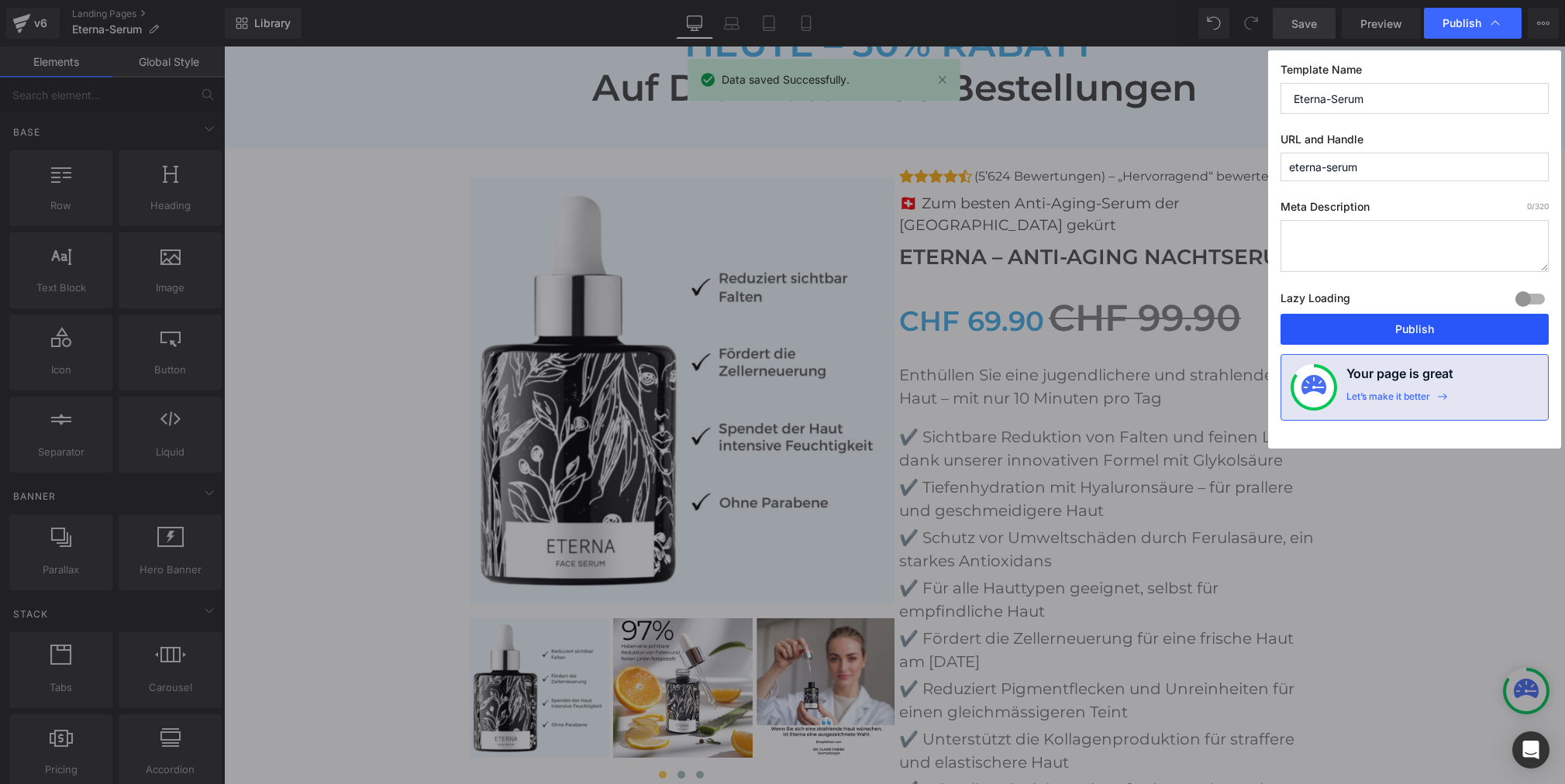
click at [1385, 326] on button "Publish" at bounding box center [1414, 329] width 268 height 31
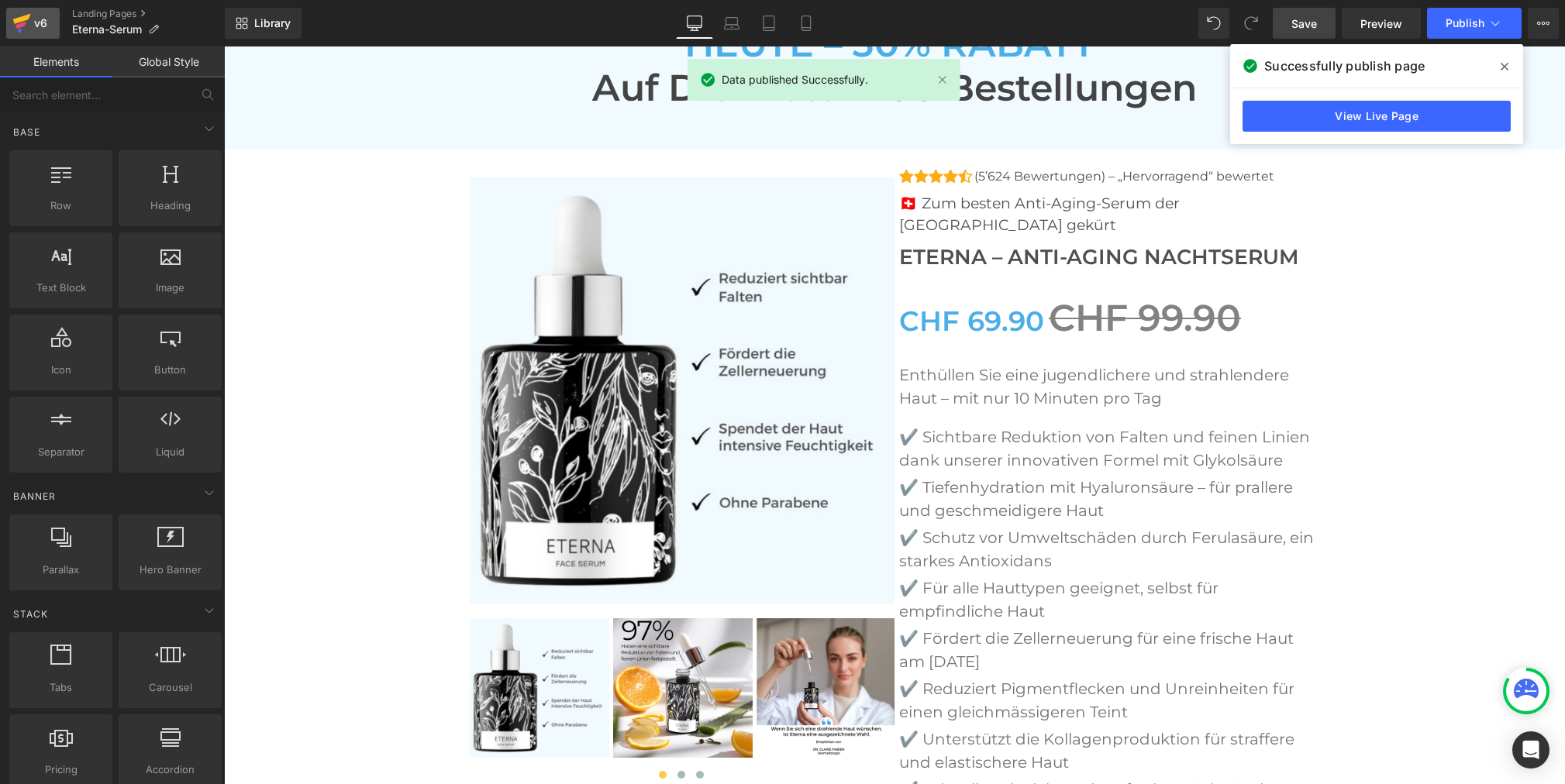
click at [49, 25] on div "v6" at bounding box center [40, 23] width 19 height 20
